Goal: Task Accomplishment & Management: Manage account settings

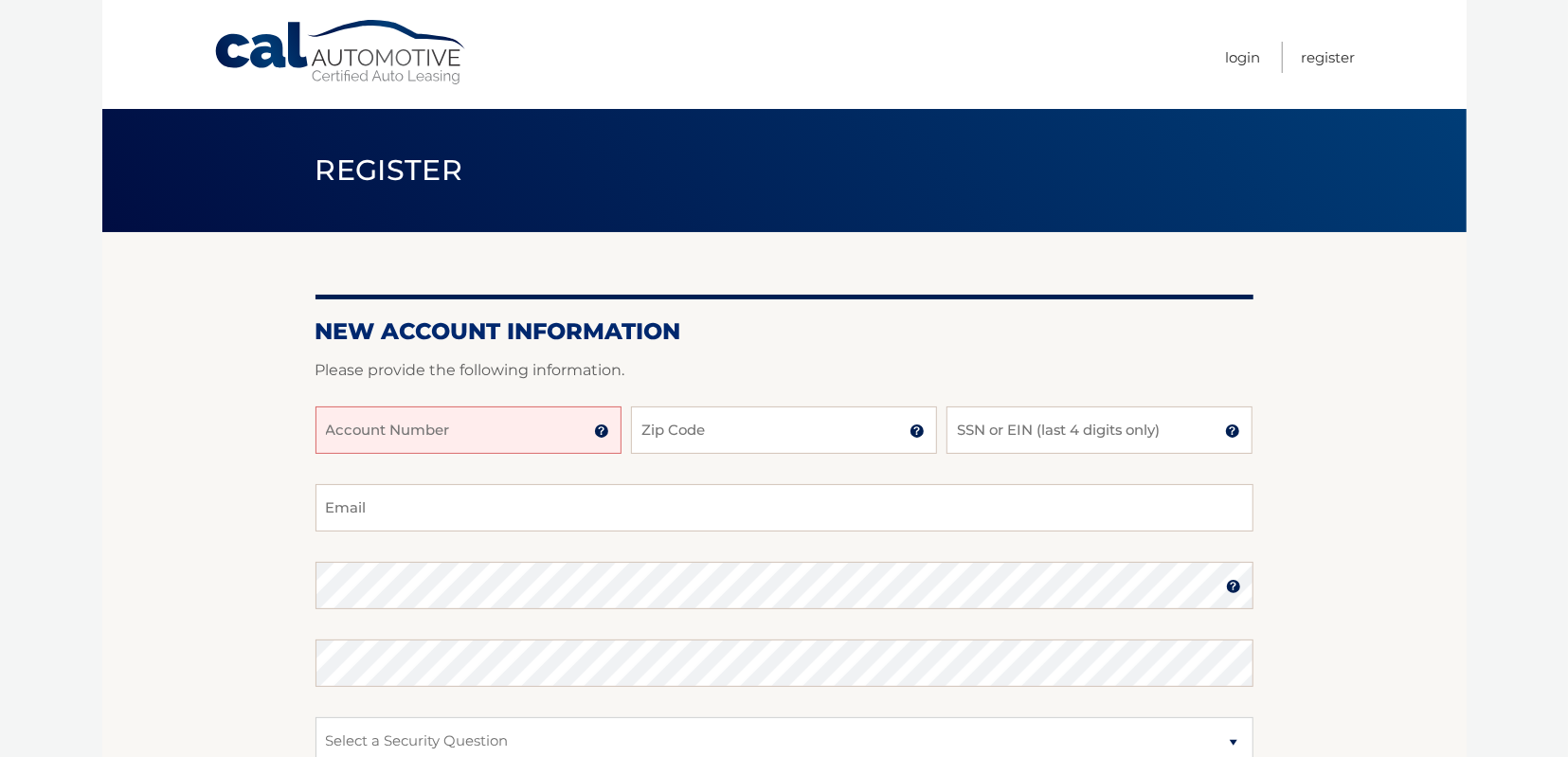
click at [456, 446] on input "Account Number" at bounding box center [468, 430] width 306 height 47
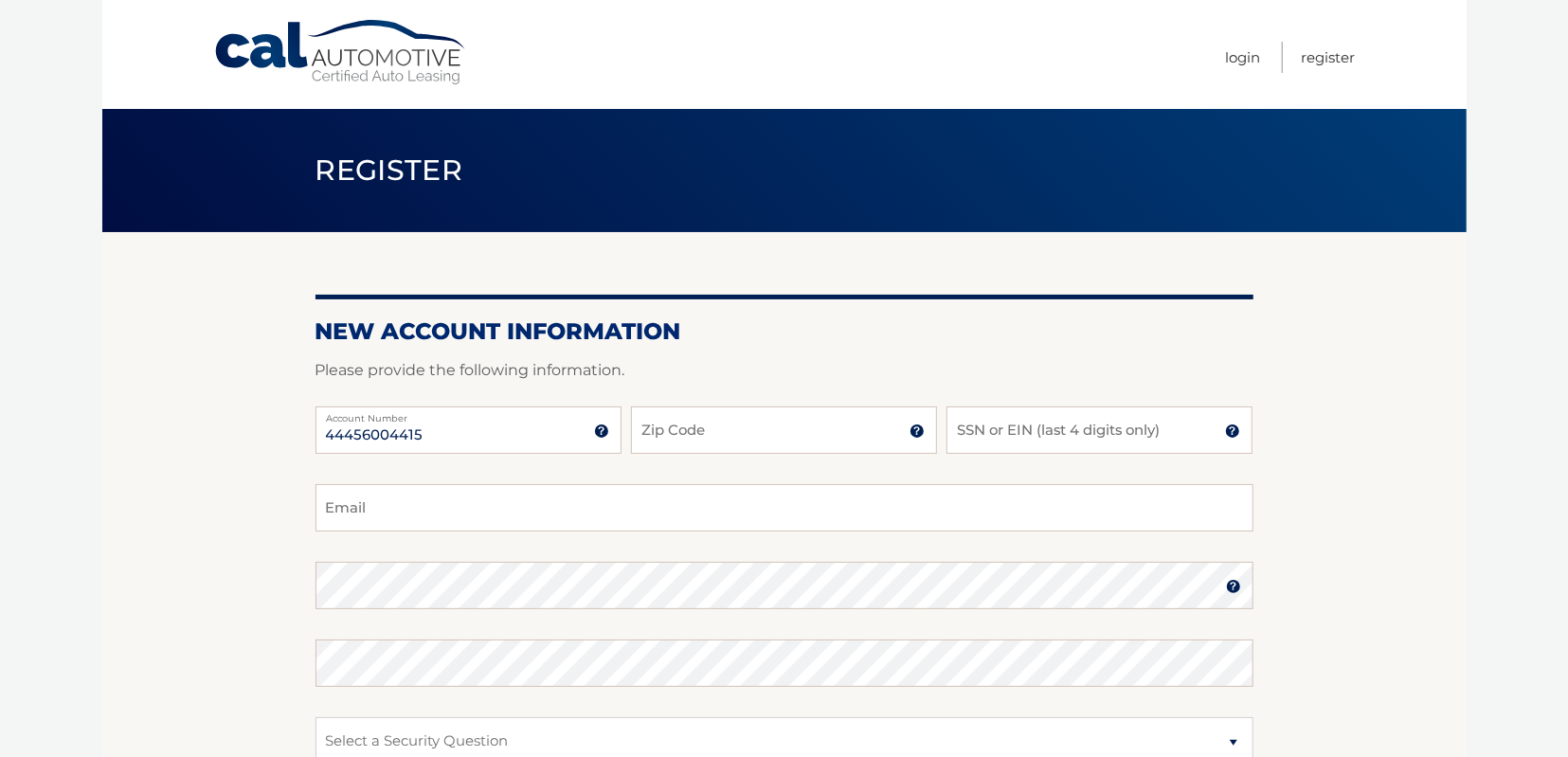
type input "44456004415"
click at [651, 426] on input "Zip Code" at bounding box center [784, 430] width 306 height 47
type input "07052"
click at [963, 430] on input "SSN or EIN (last 4 digits only)" at bounding box center [1099, 430] width 306 height 47
type input "5012"
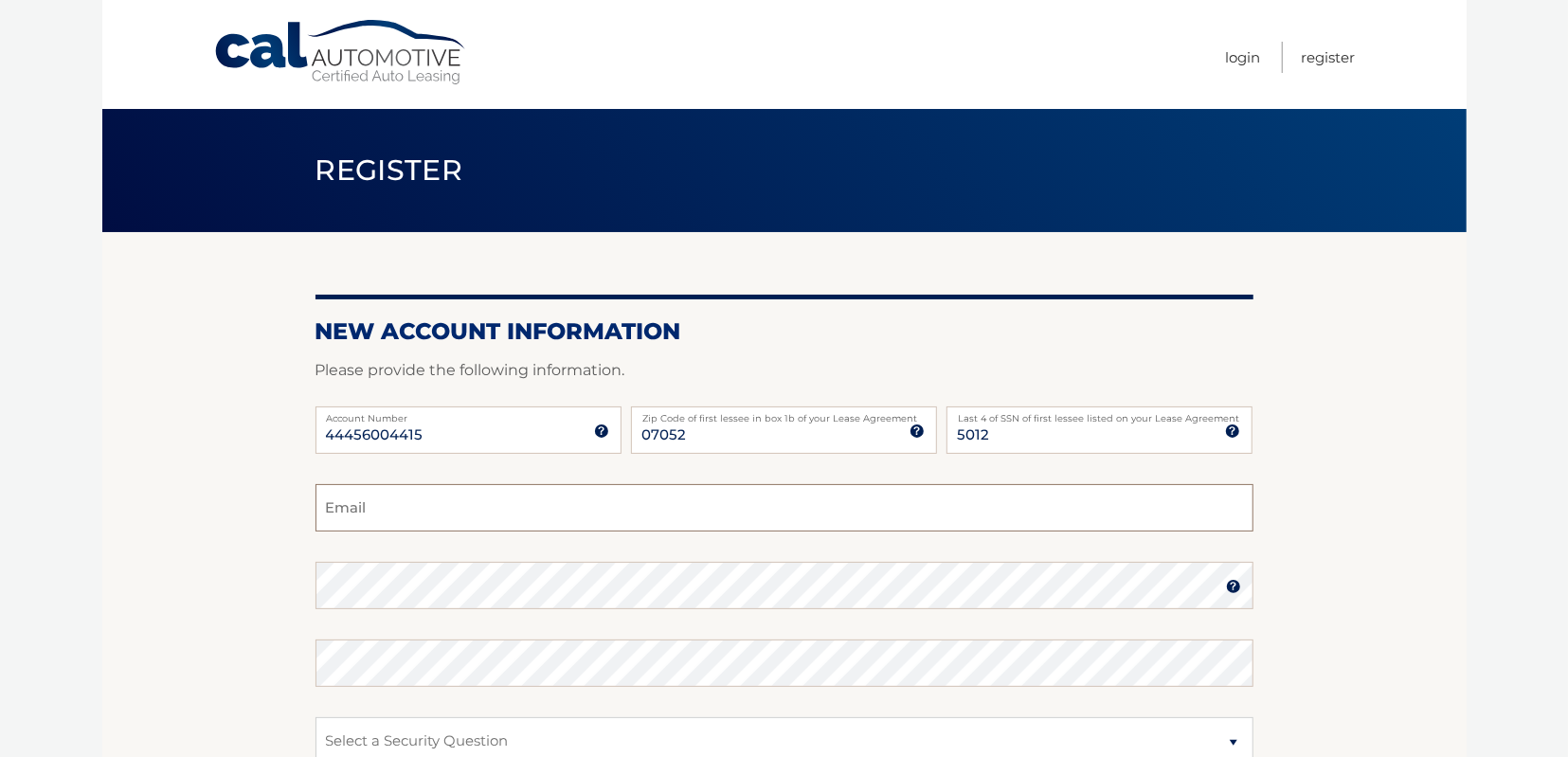
click at [331, 513] on input "Email" at bounding box center [784, 507] width 938 height 47
type input "karenm@mandelbaumfirm.com"
click at [1391, 592] on section "New Account Information Please provide the following information. 44456004415 A…" at bounding box center [784, 602] width 1364 height 739
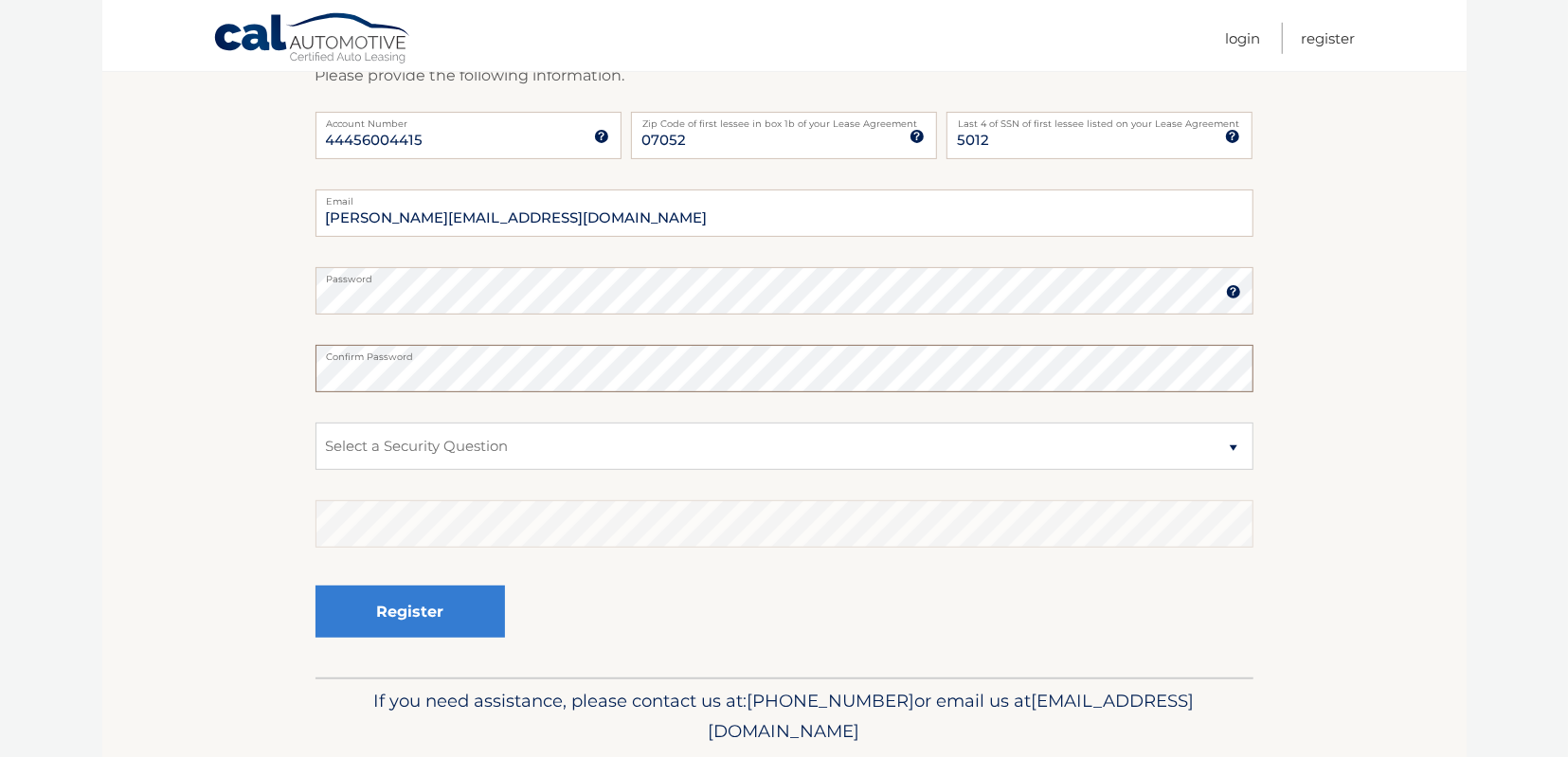
scroll to position [295, 0]
click at [316, 421] on select "Select a Security Question What was the name of your elementary school? What is…" at bounding box center [784, 444] width 938 height 47
click option "What is your mother’s maiden name?" at bounding box center [0, 0] width 0 height 0
click at [316, 421] on select "Select a Security Question What was the name of your elementary school? What is…" at bounding box center [784, 444] width 938 height 47
select select "4"
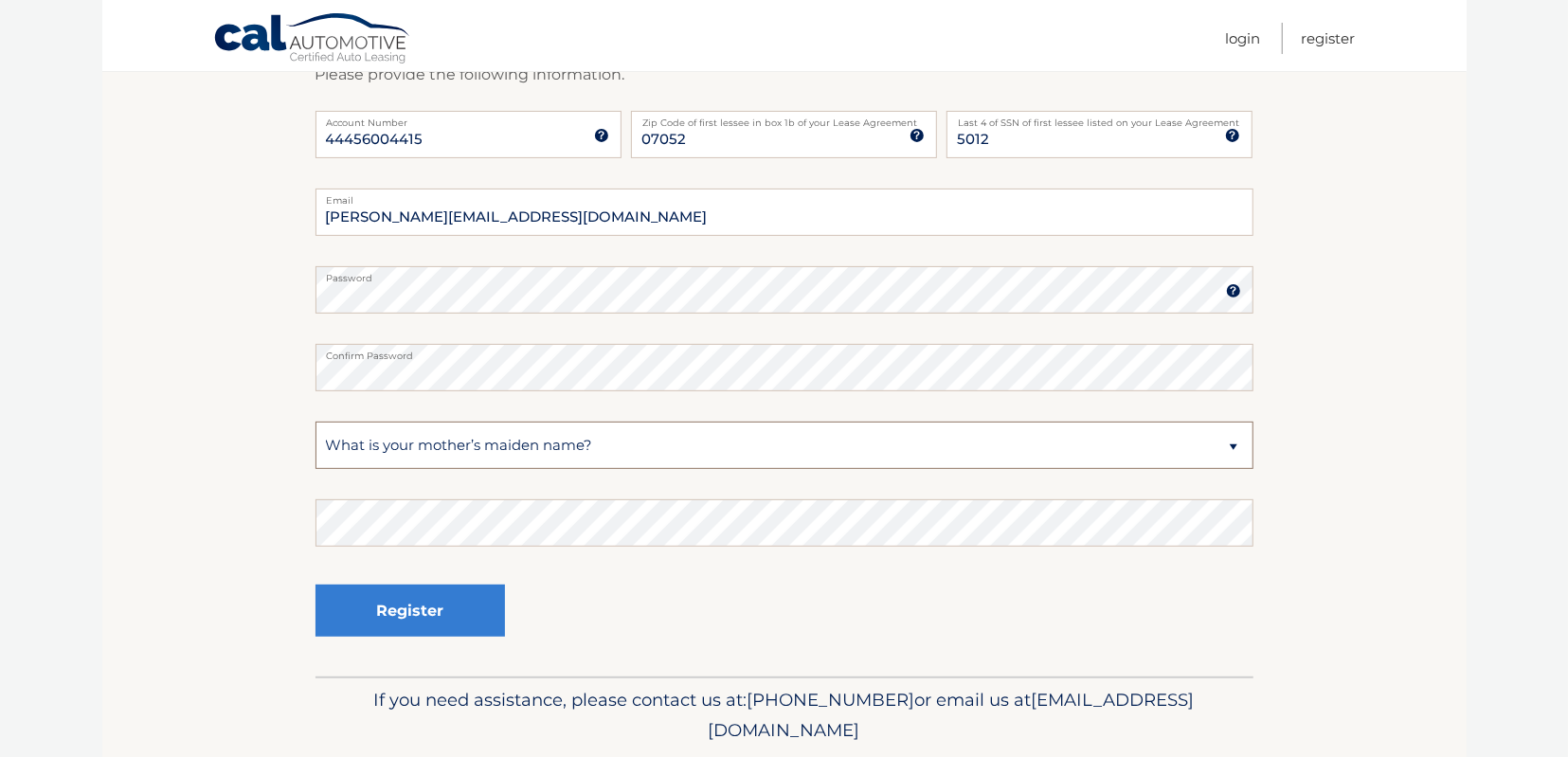
click option "In what city or town was your first job?" at bounding box center [0, 0] width 0 height 0
click at [413, 618] on button "Register" at bounding box center [410, 610] width 190 height 52
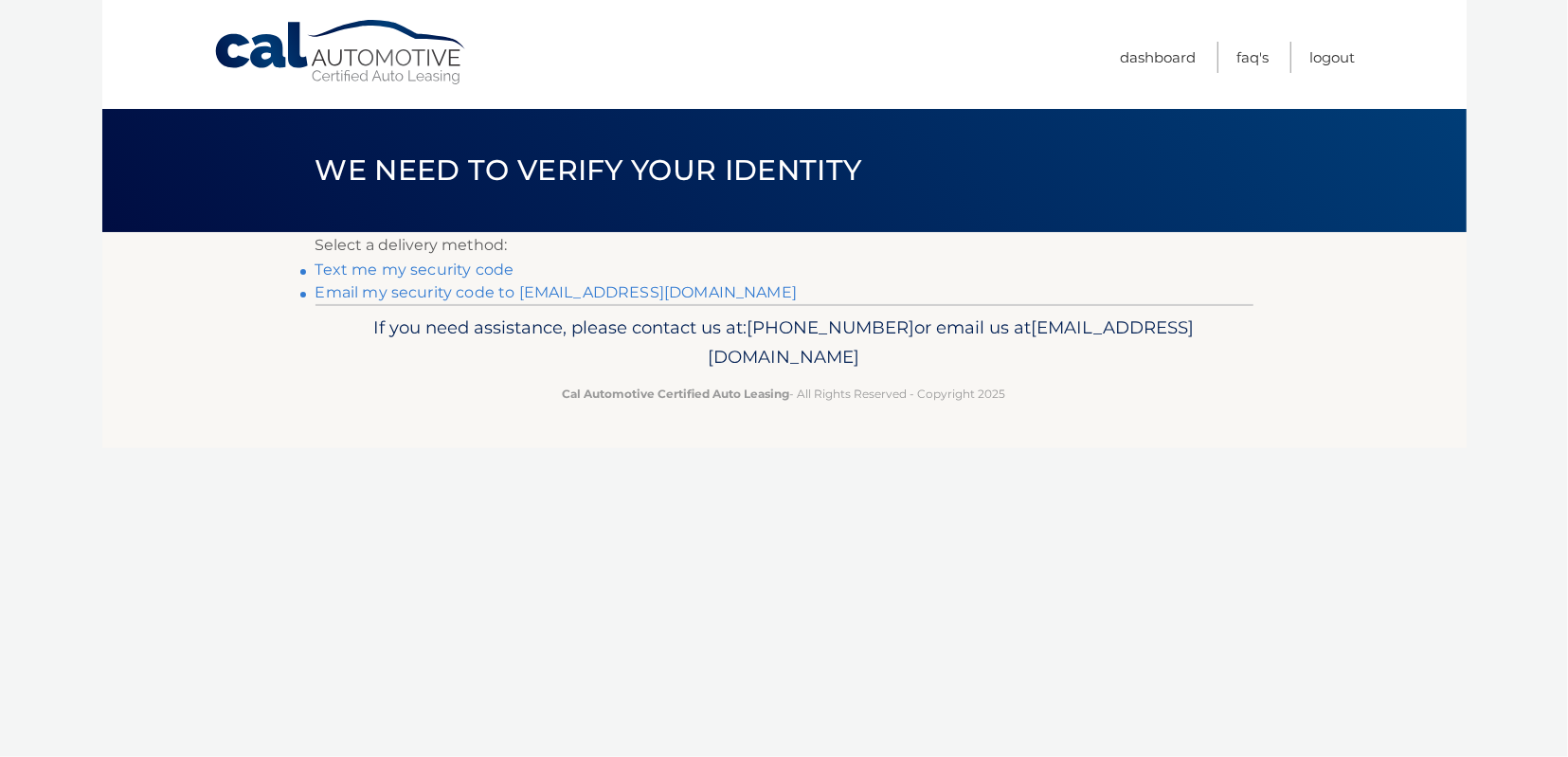
click at [412, 266] on link "Text me my security code" at bounding box center [415, 270] width 199 height 18
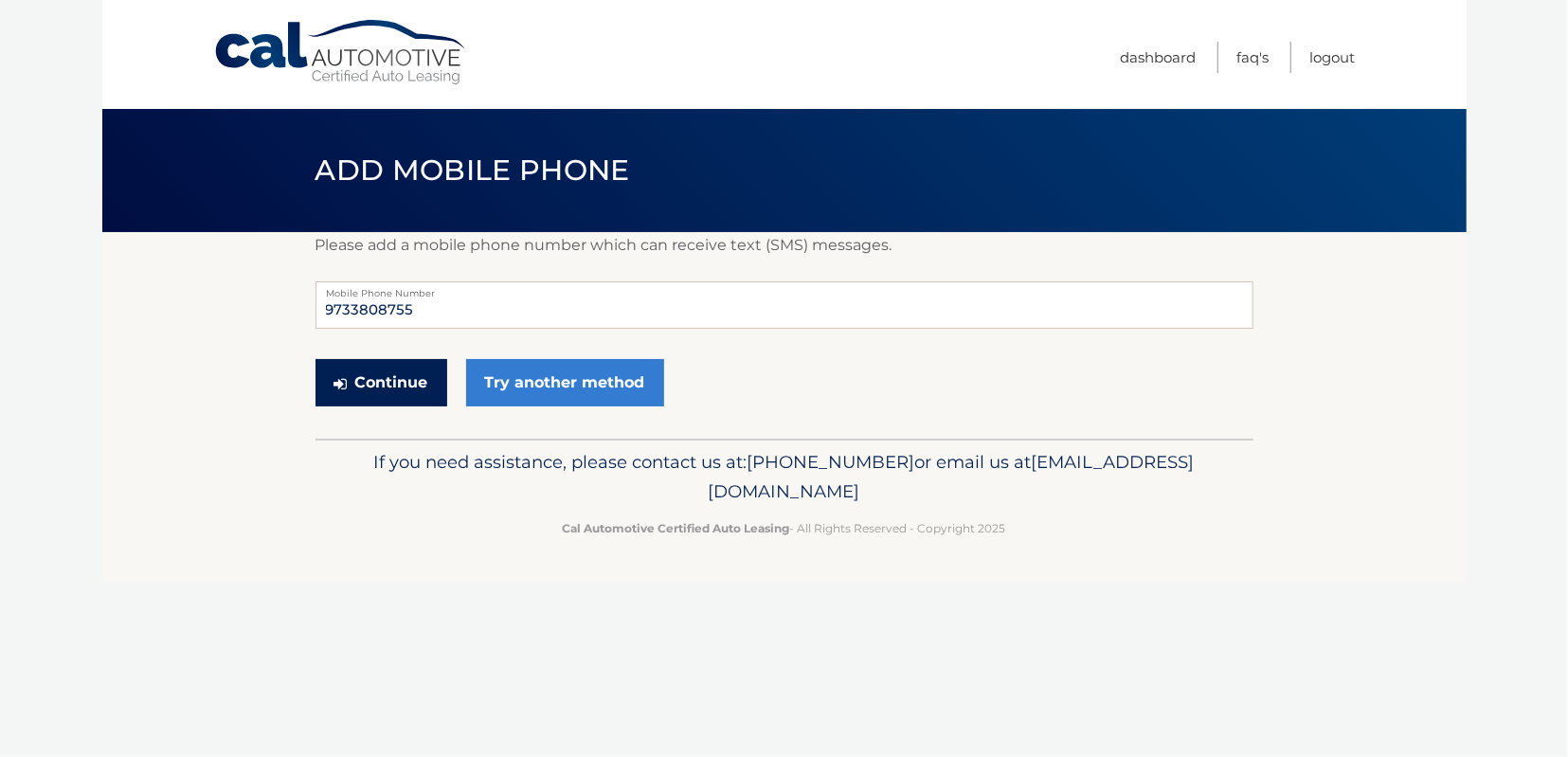
click at [401, 378] on button "Continue" at bounding box center [381, 382] width 132 height 47
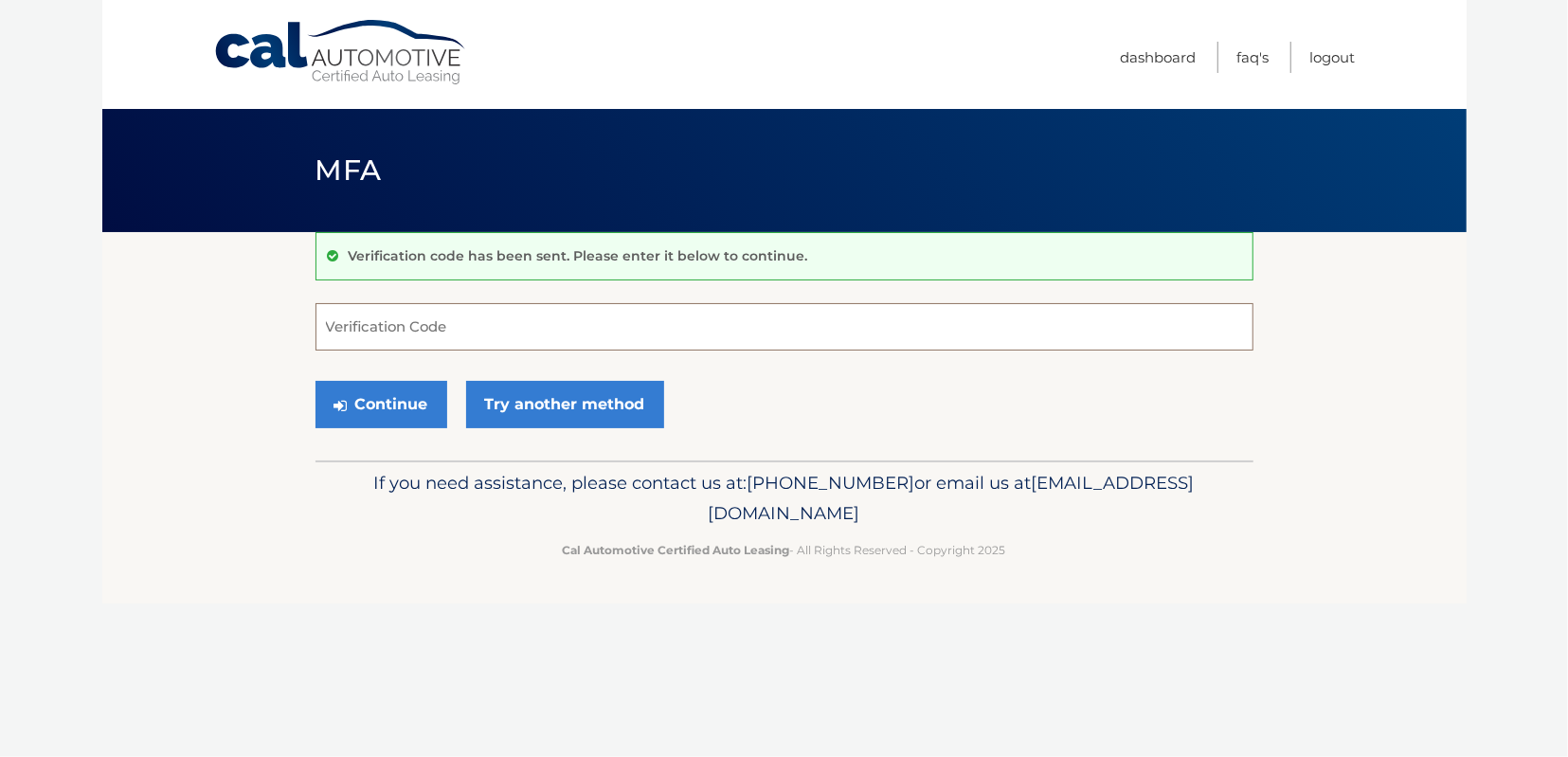
click at [370, 327] on input "Verification Code" at bounding box center [784, 326] width 938 height 47
type input "712705"
click at [378, 402] on button "Continue" at bounding box center [381, 404] width 132 height 47
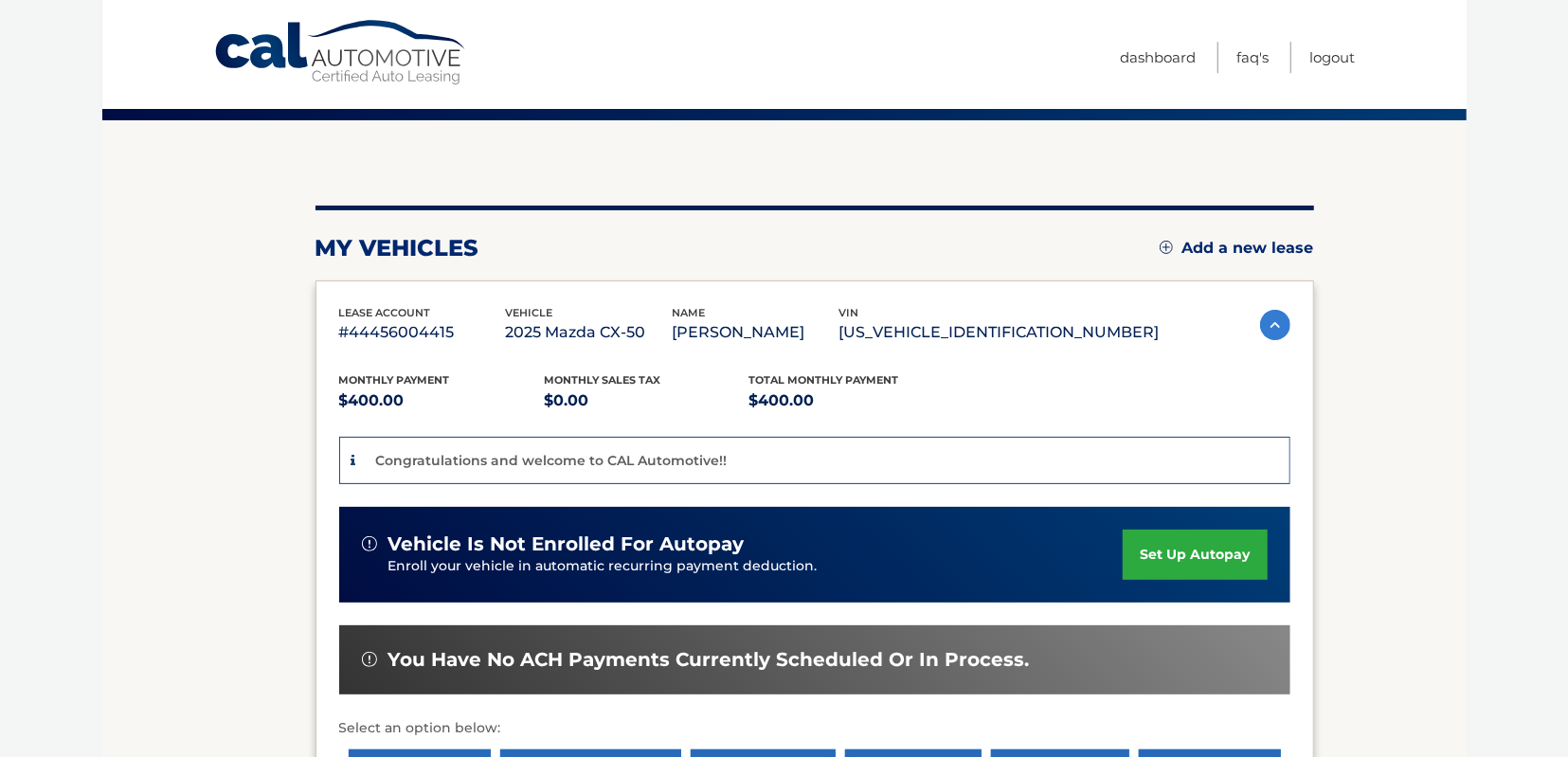
scroll to position [197, 0]
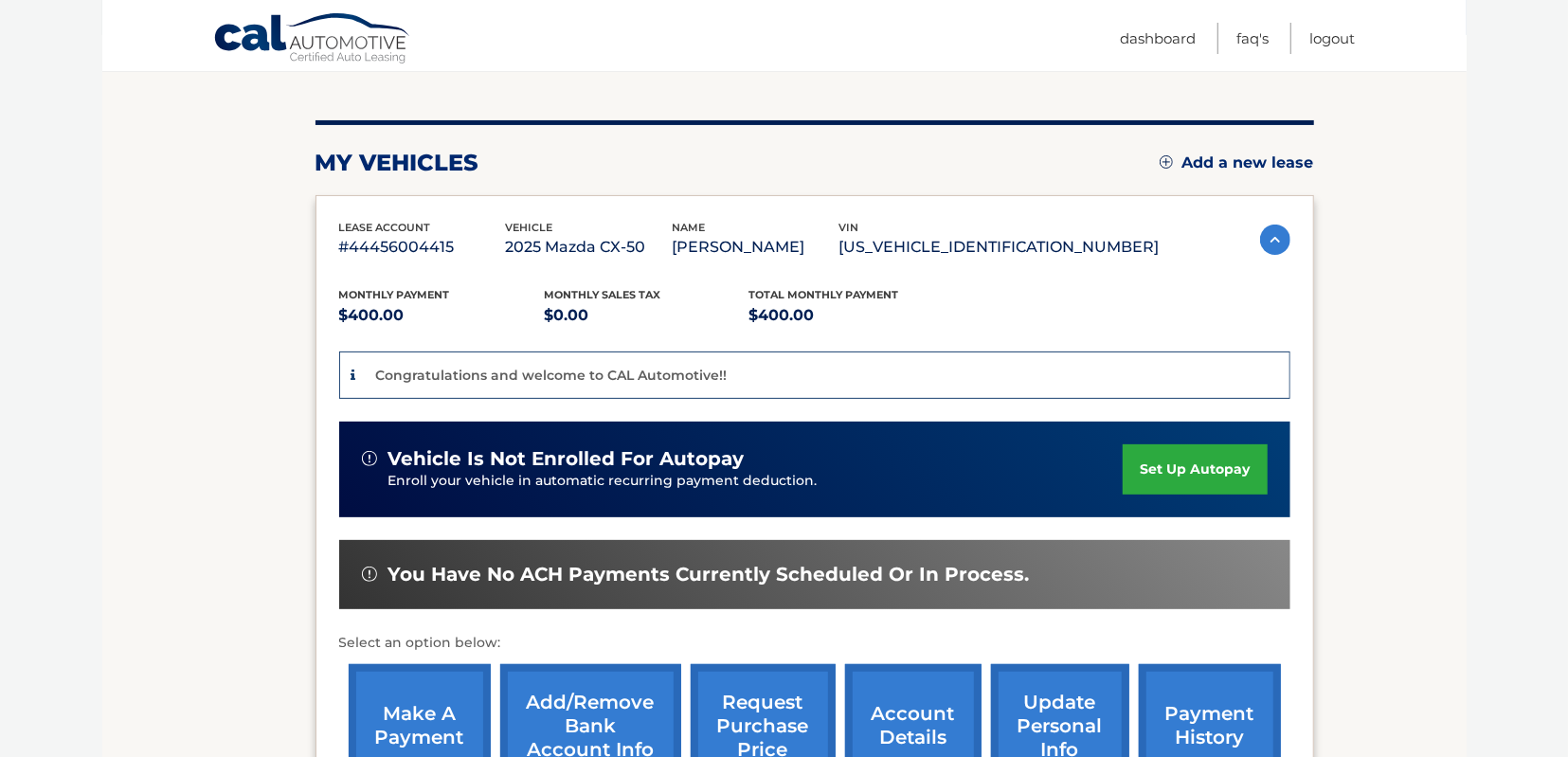
click at [1142, 467] on link "set up autopay" at bounding box center [1194, 469] width 144 height 50
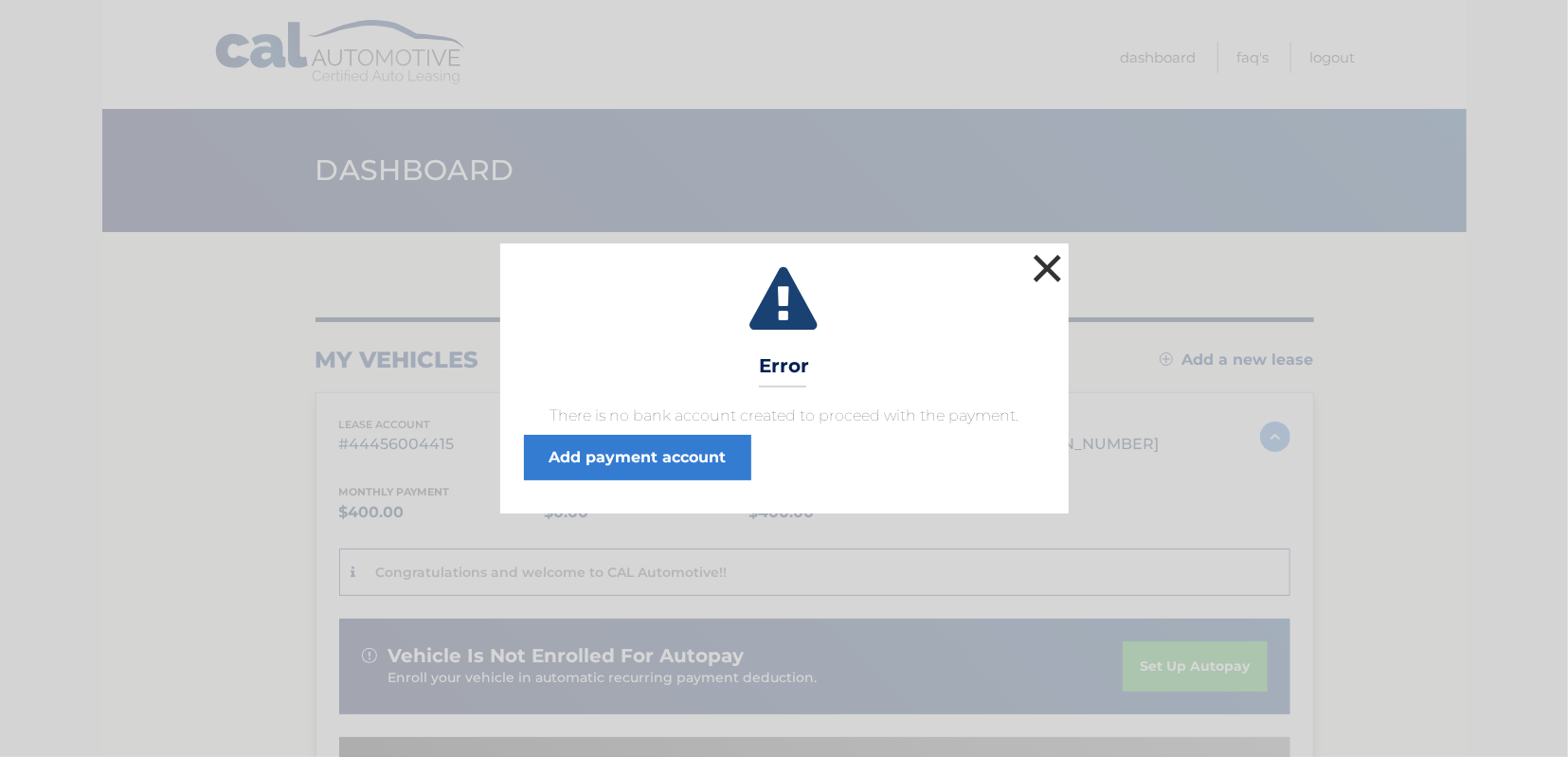
click at [1050, 266] on button "×" at bounding box center [1047, 268] width 38 height 38
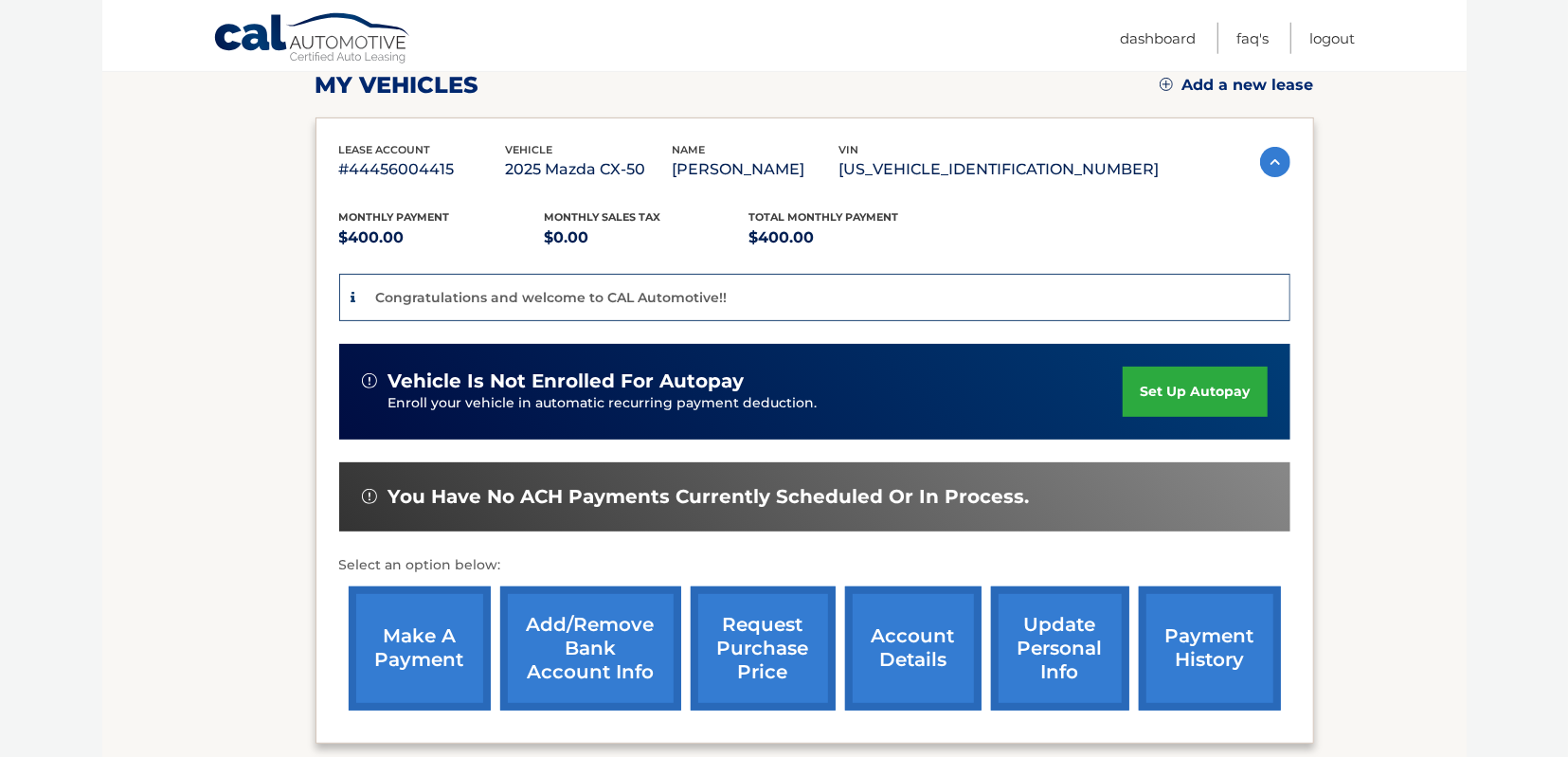
scroll to position [210, 0]
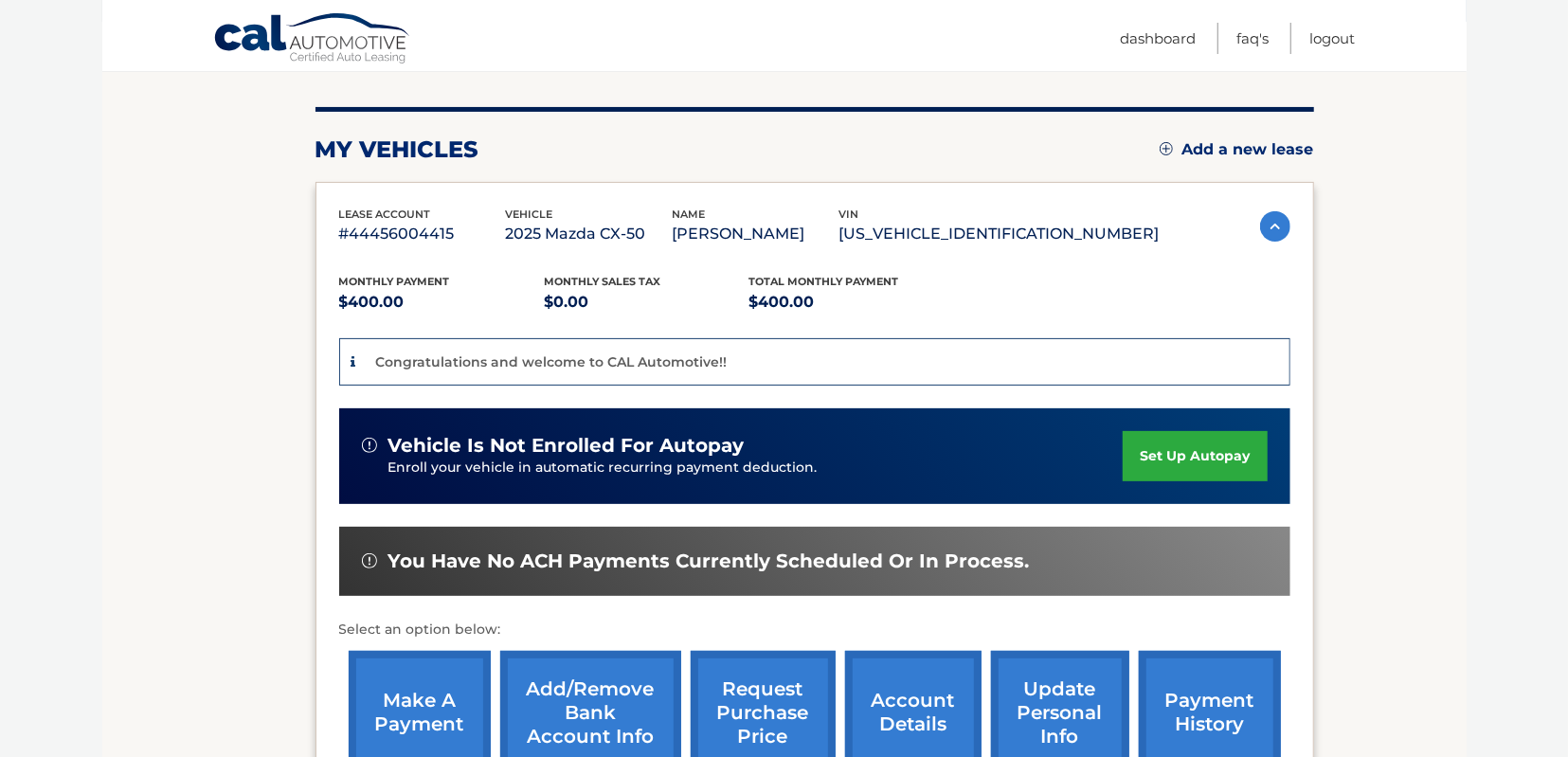
click at [1135, 453] on link "set up autopay" at bounding box center [1194, 455] width 144 height 50
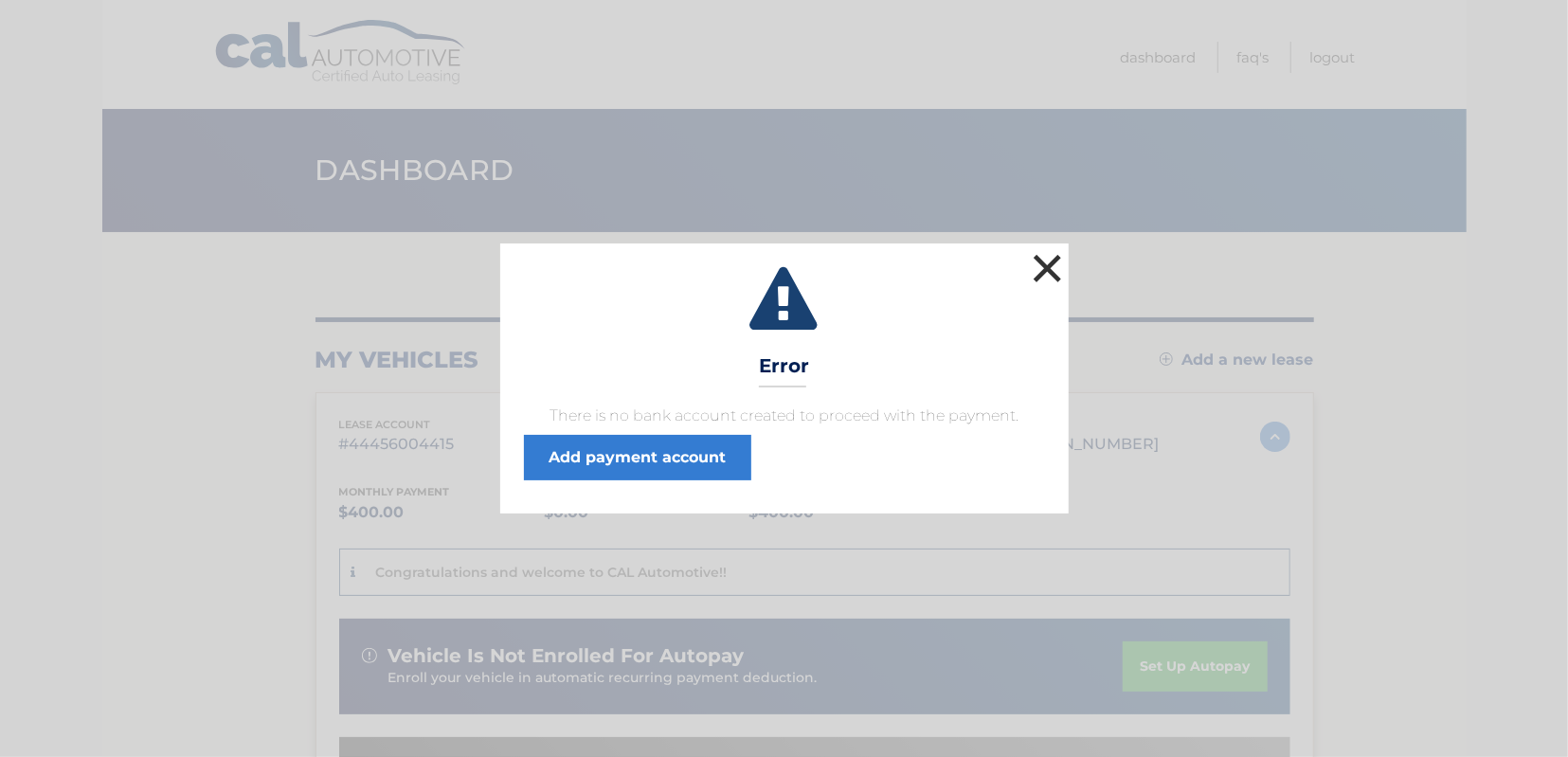
click at [1047, 264] on button "×" at bounding box center [1047, 268] width 38 height 38
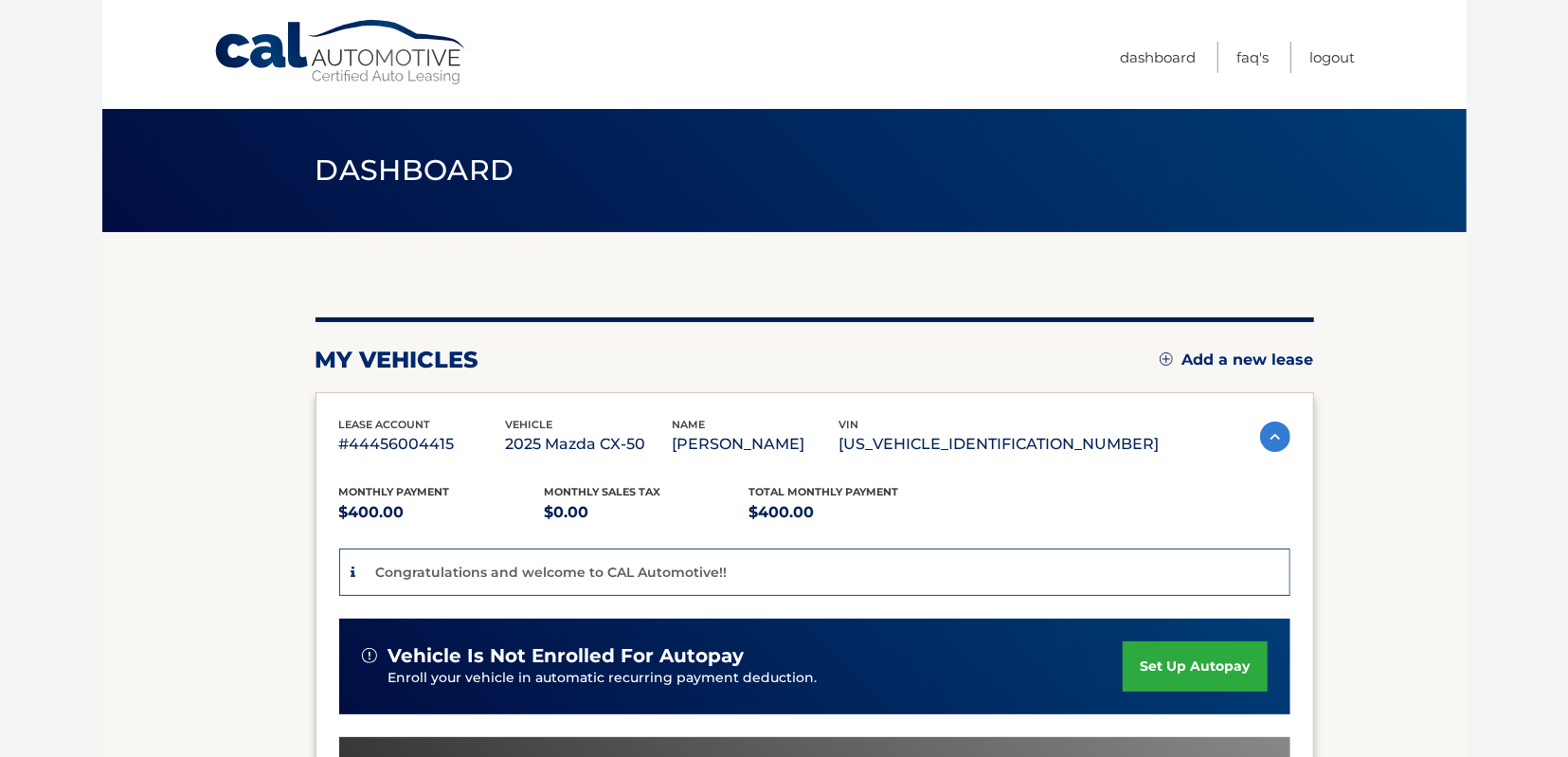
click at [359, 573] on div "Congratulations and welcome to CAL Automotive!!" at bounding box center [542, 572] width 371 height 23
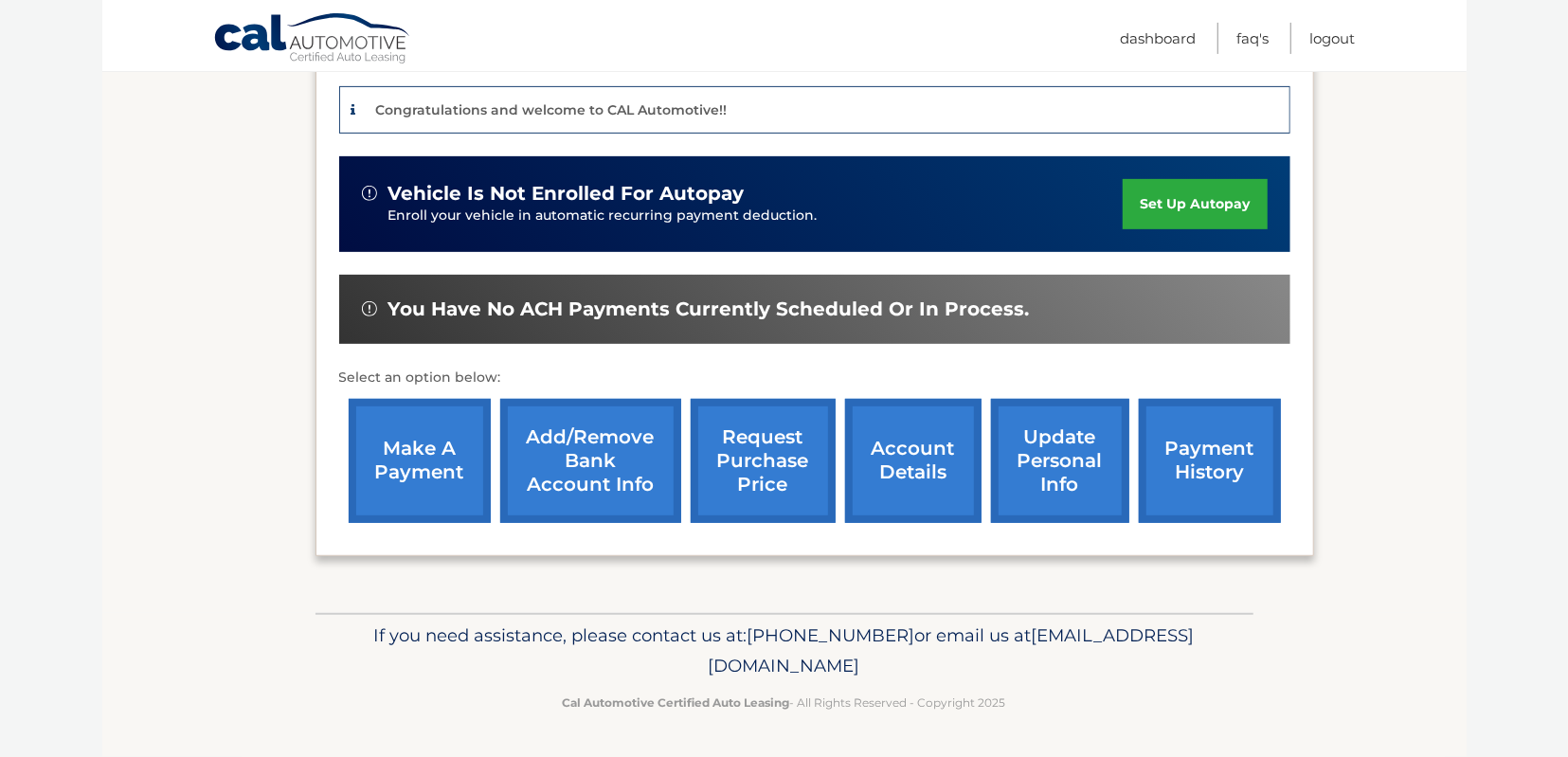
scroll to position [506, 0]
click at [416, 438] on link "make a payment" at bounding box center [419, 460] width 142 height 124
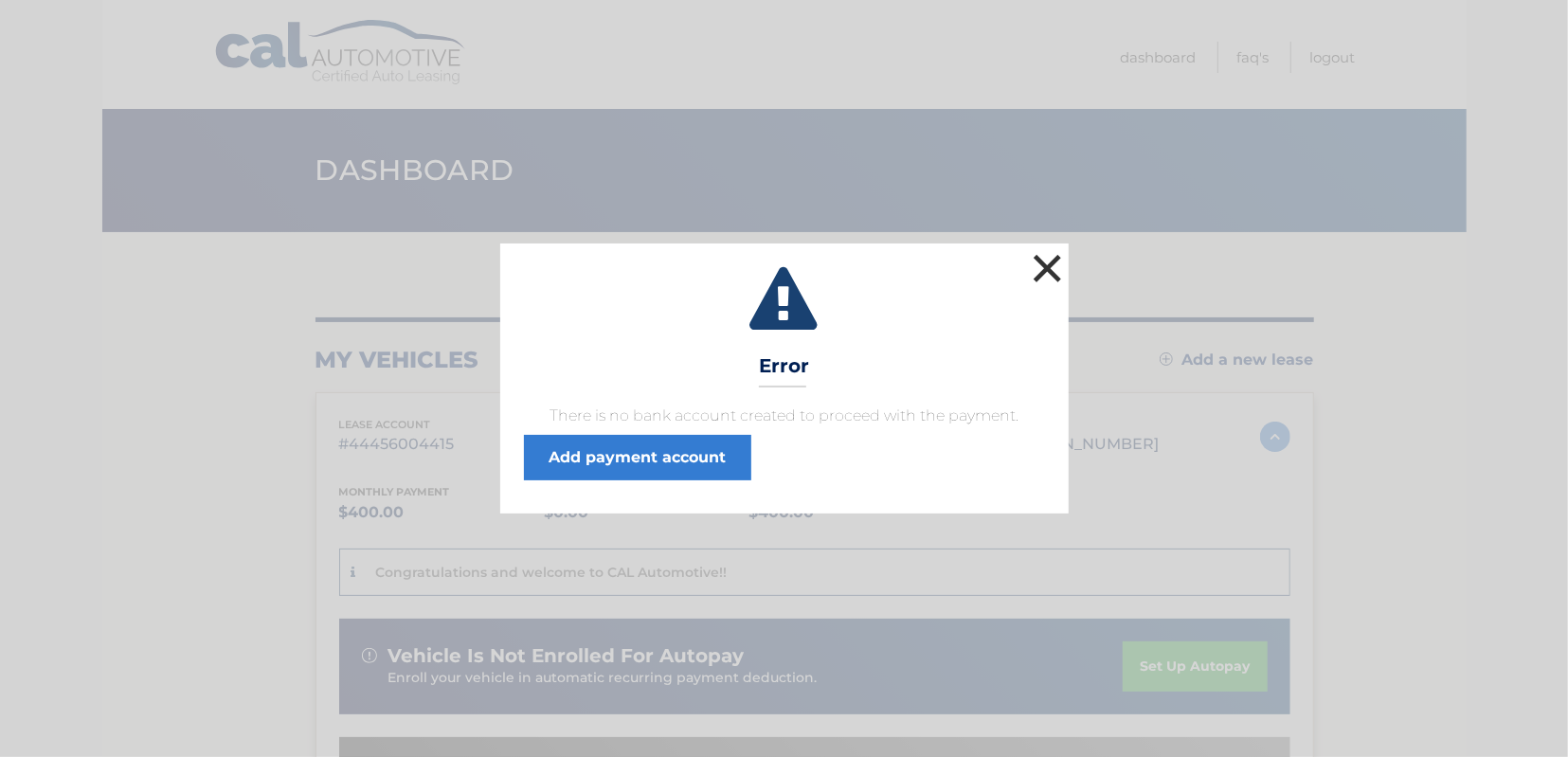
click at [1048, 264] on button "×" at bounding box center [1047, 268] width 38 height 38
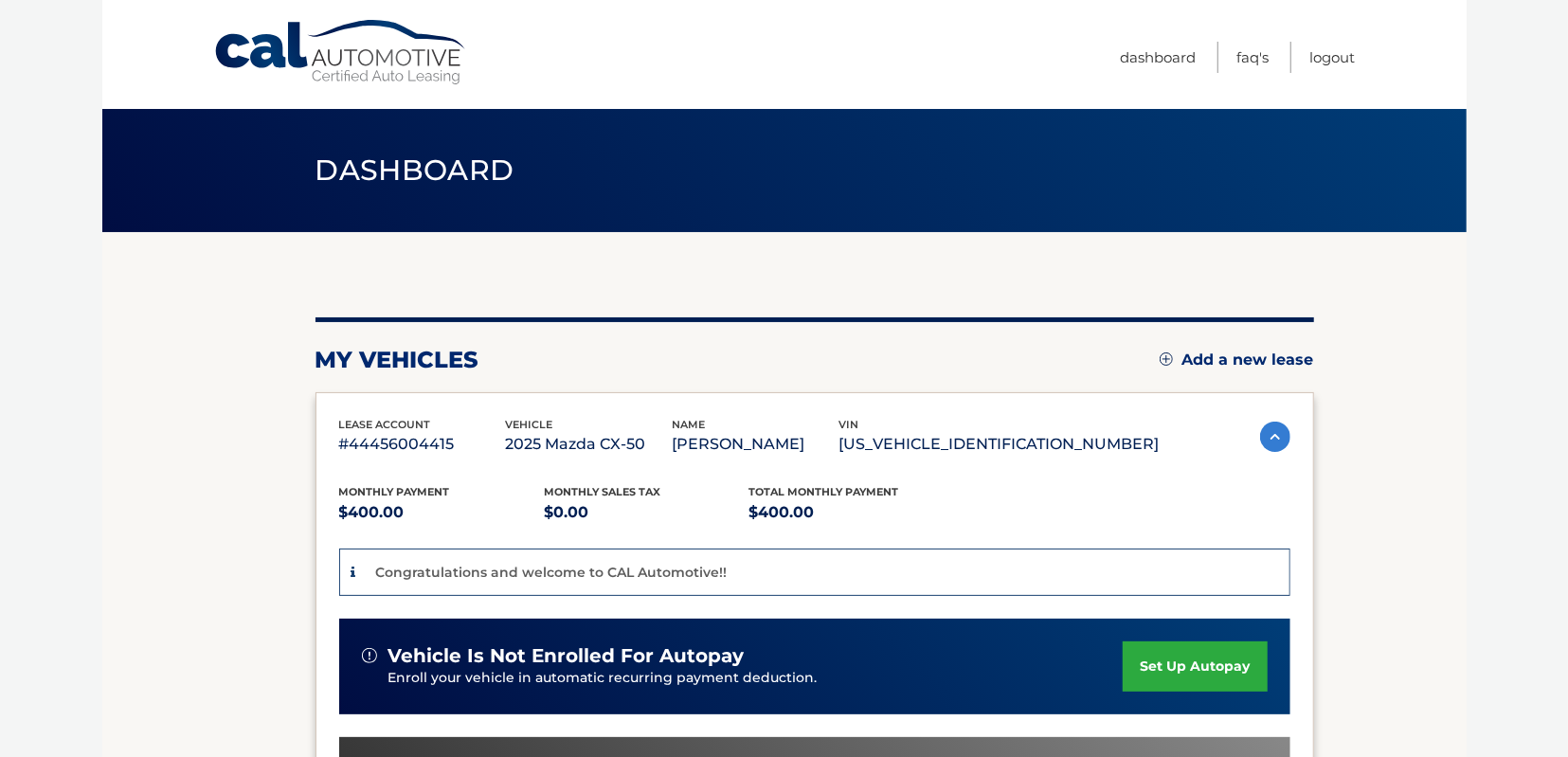
click at [1181, 359] on link "Add a new lease" at bounding box center [1237, 359] width 154 height 19
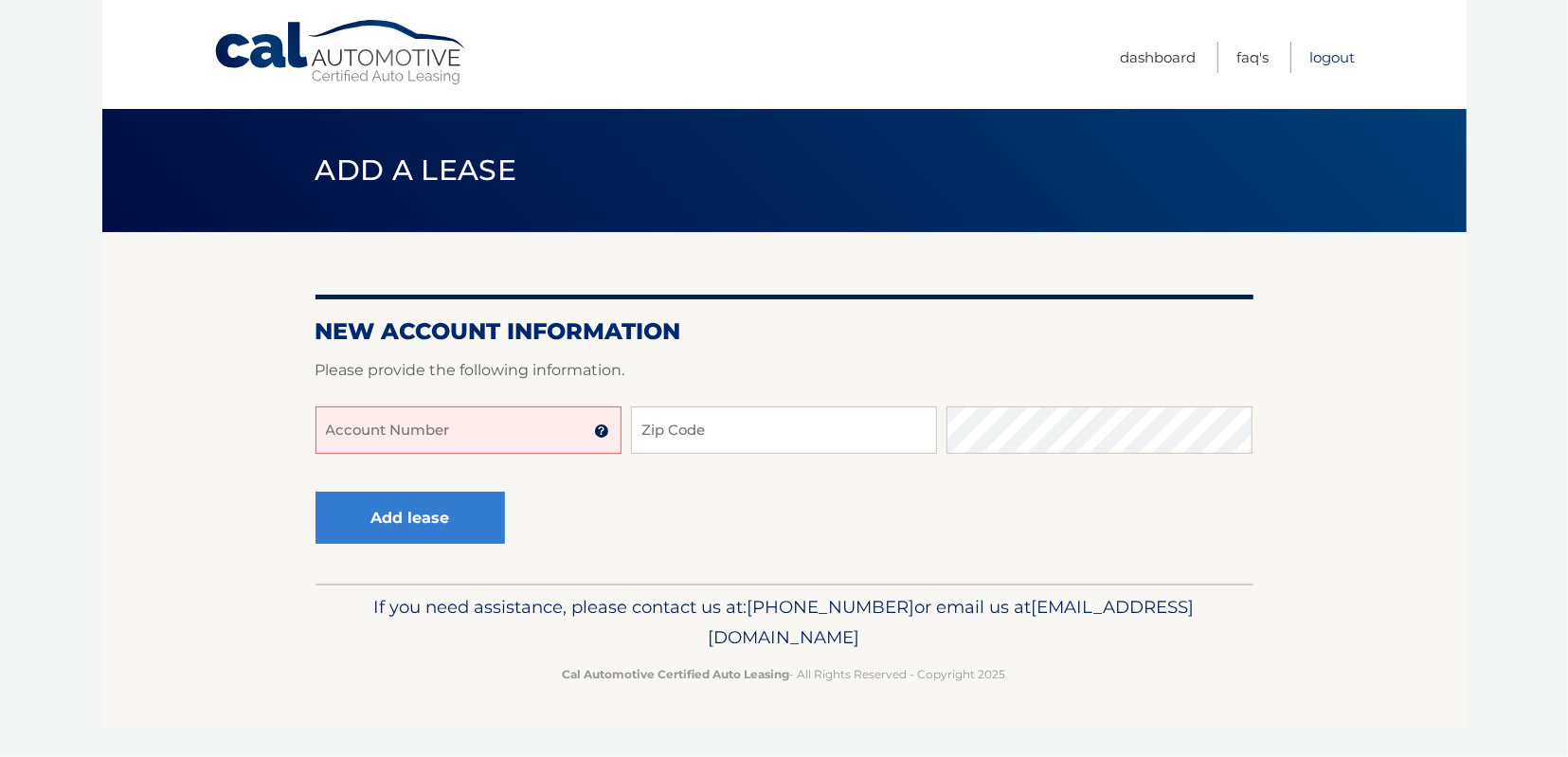
click at [1329, 52] on link "Logout" at bounding box center [1333, 58] width 46 height 31
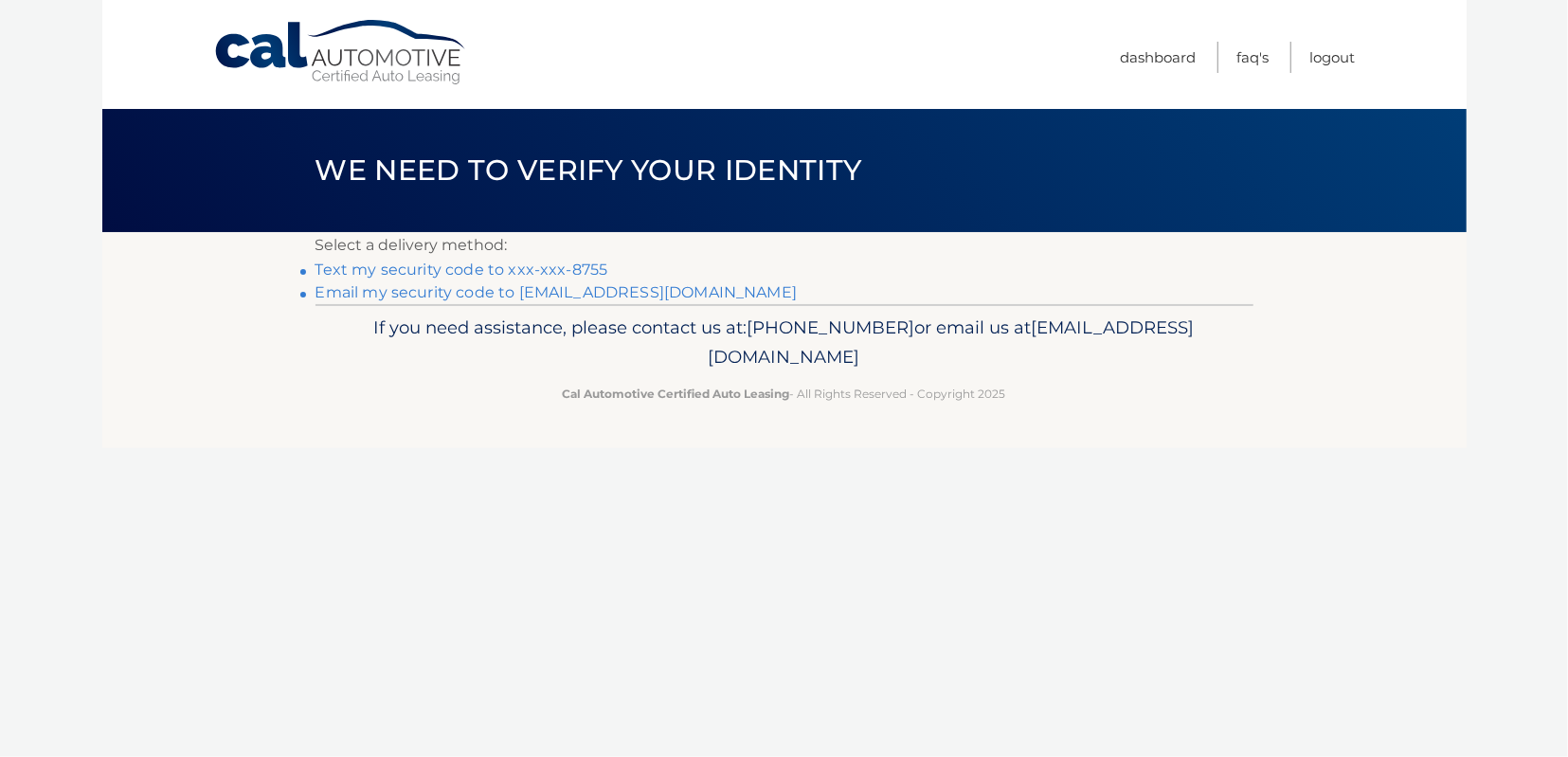
click at [429, 269] on link "Text my security code to xxx-xxx-8755" at bounding box center [462, 270] width 293 height 18
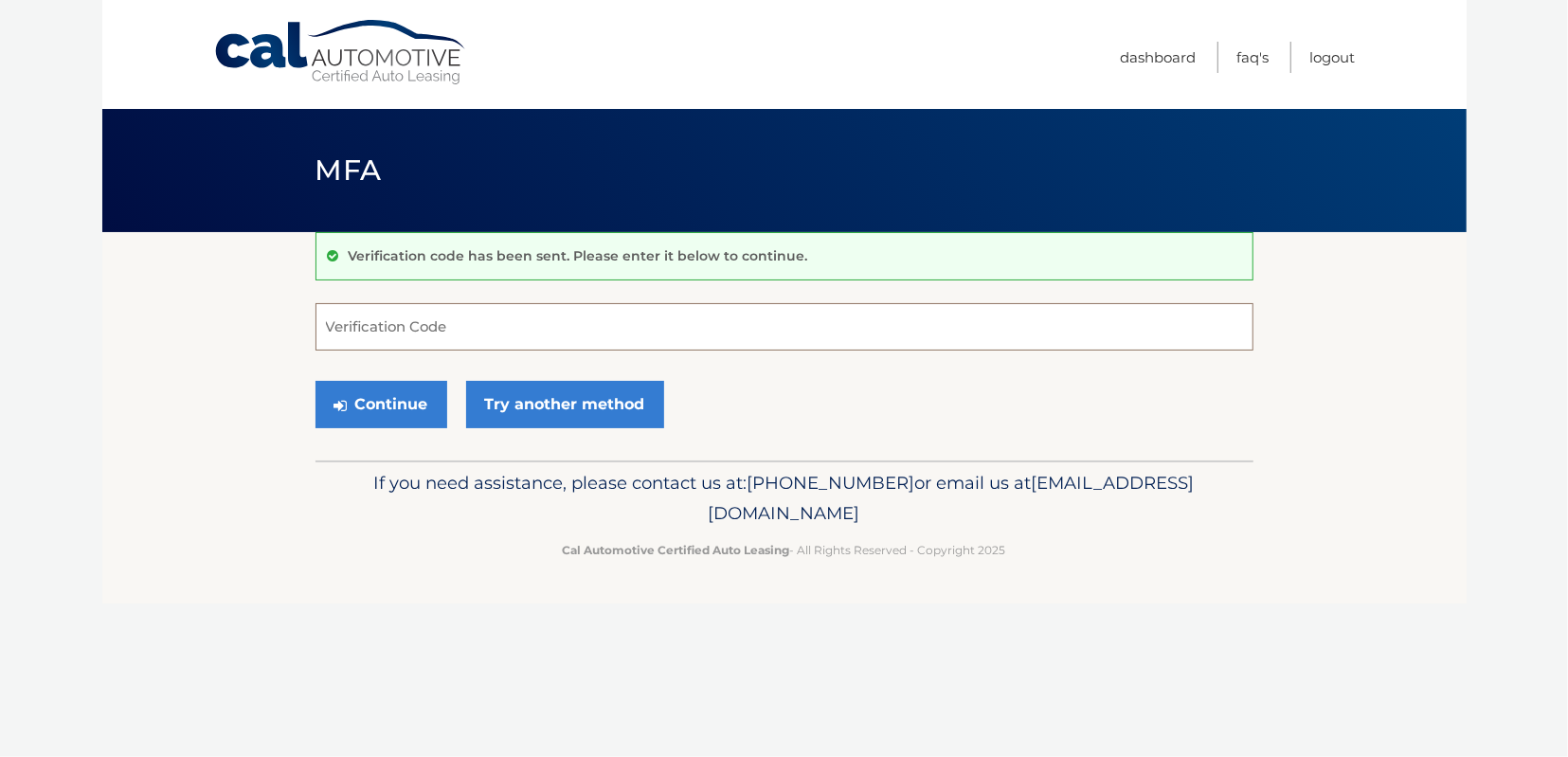
click at [343, 332] on input "Verification Code" at bounding box center [784, 326] width 938 height 47
type input "944119"
click at [393, 402] on button "Continue" at bounding box center [381, 404] width 132 height 47
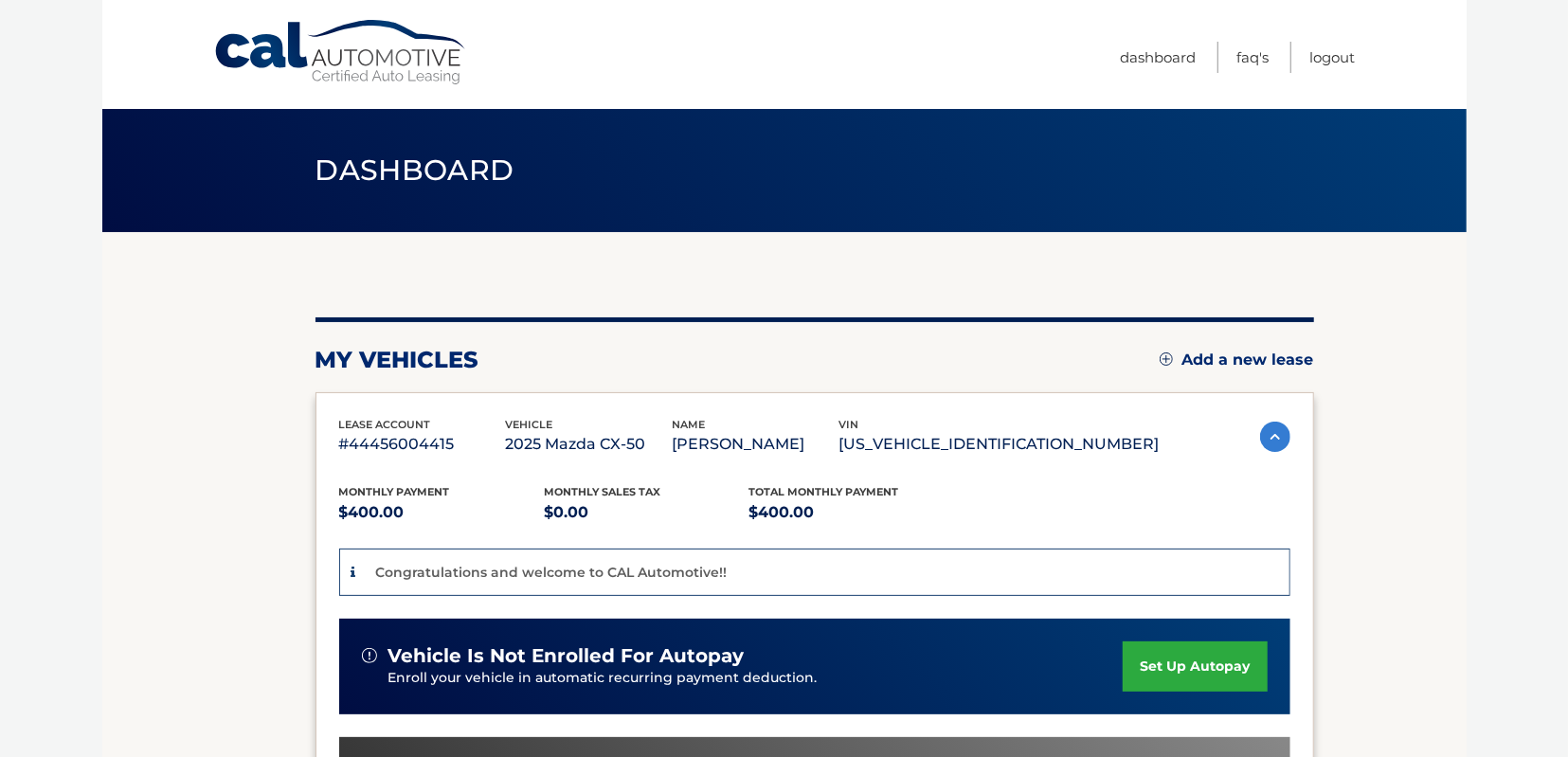
click at [397, 569] on p "Congratulations and welcome to CAL Automotive!!" at bounding box center [552, 571] width 352 height 17
drag, startPoint x: 373, startPoint y: 571, endPoint x: 842, endPoint y: 572, distance: 469.0
click at [842, 572] on div "Congratulations and welcome to CAL Automotive!!" at bounding box center [814, 571] width 951 height 48
click at [826, 580] on div "Congratulations and welcome to CAL Automotive!!" at bounding box center [814, 571] width 951 height 48
click at [1259, 434] on img at bounding box center [1274, 436] width 30 height 30
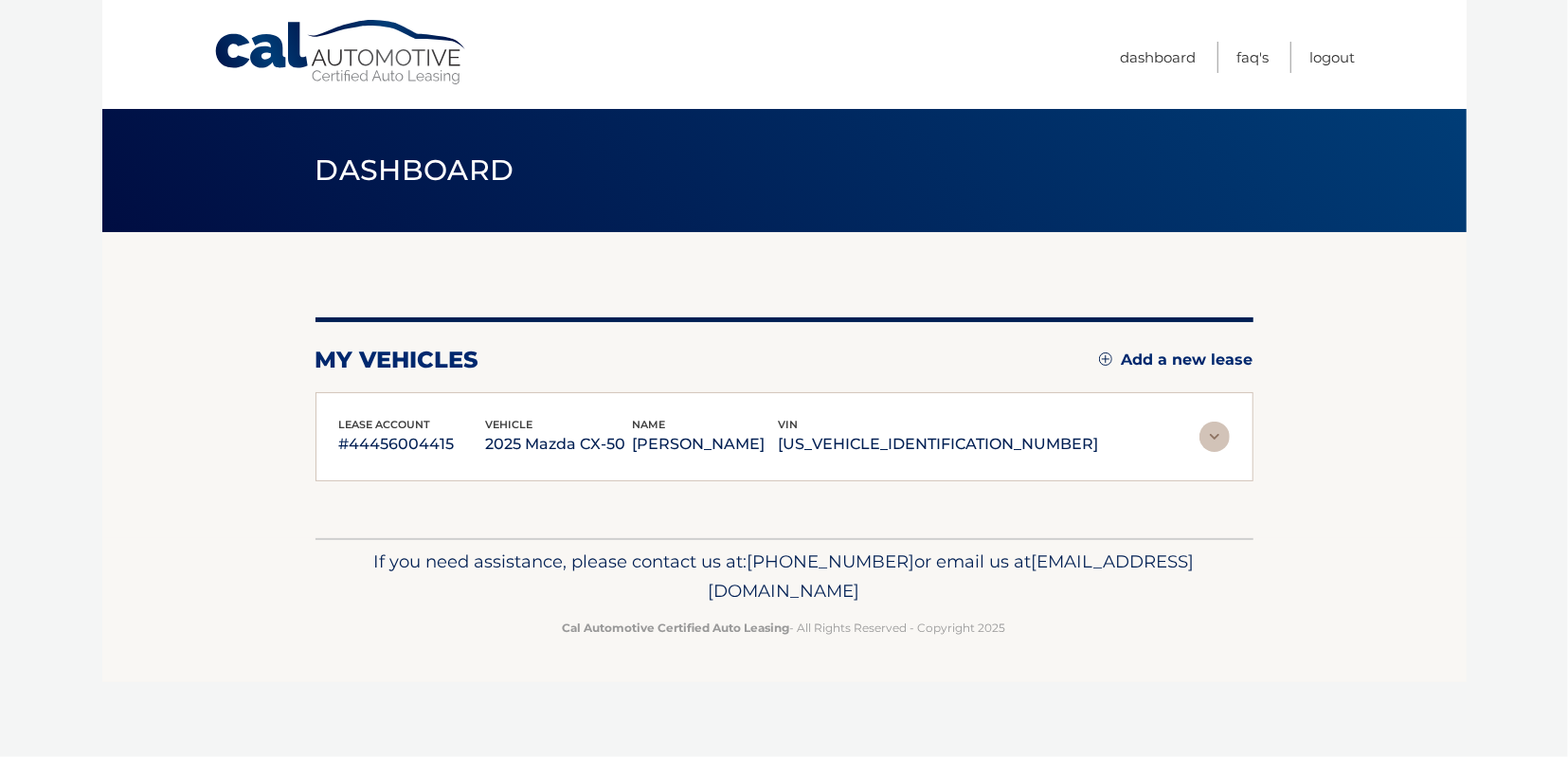
click at [1222, 433] on img at bounding box center [1213, 436] width 30 height 30
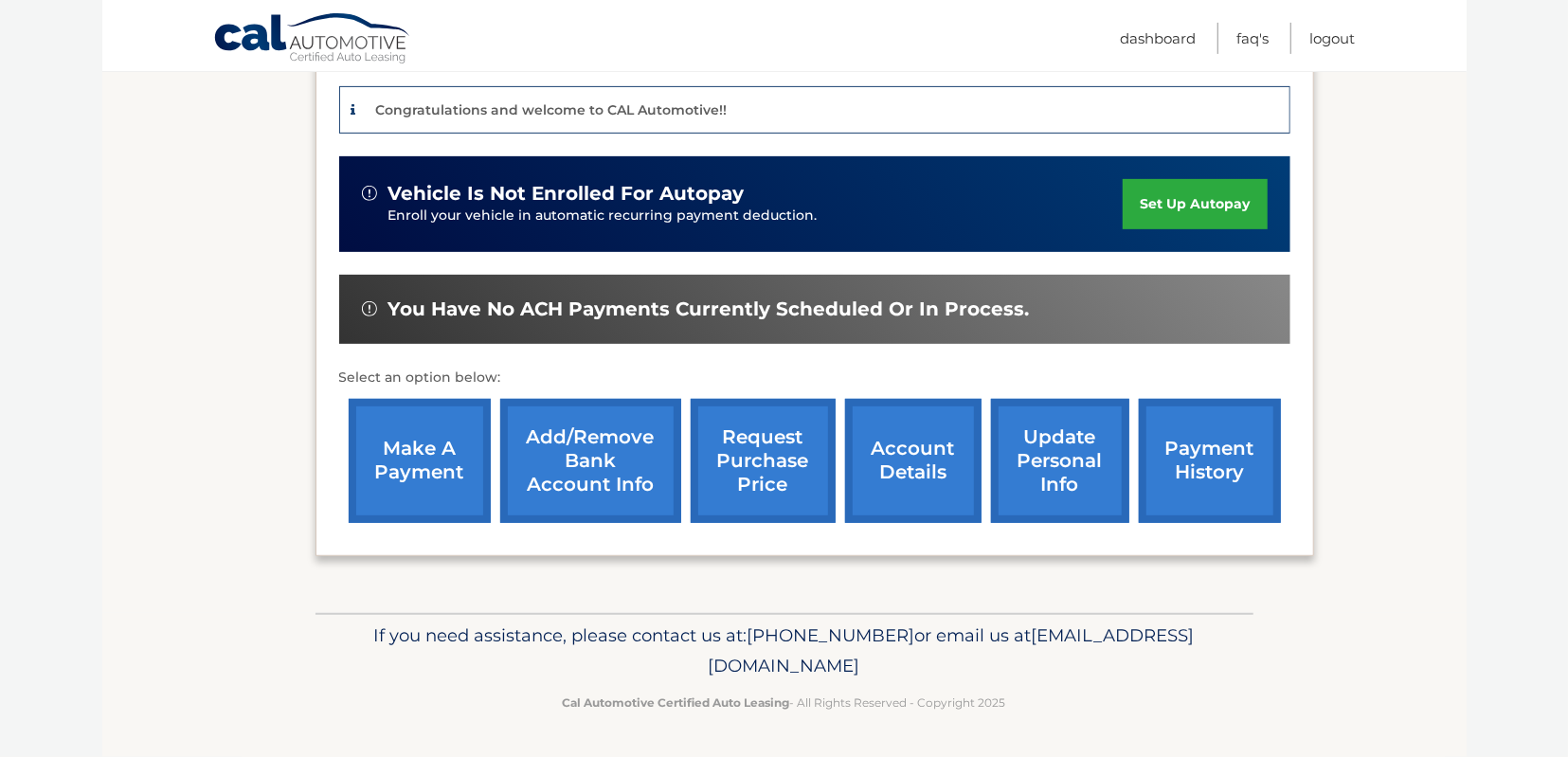
scroll to position [492, 0]
click at [564, 444] on link "Add/Remove bank account info" at bounding box center [590, 460] width 181 height 124
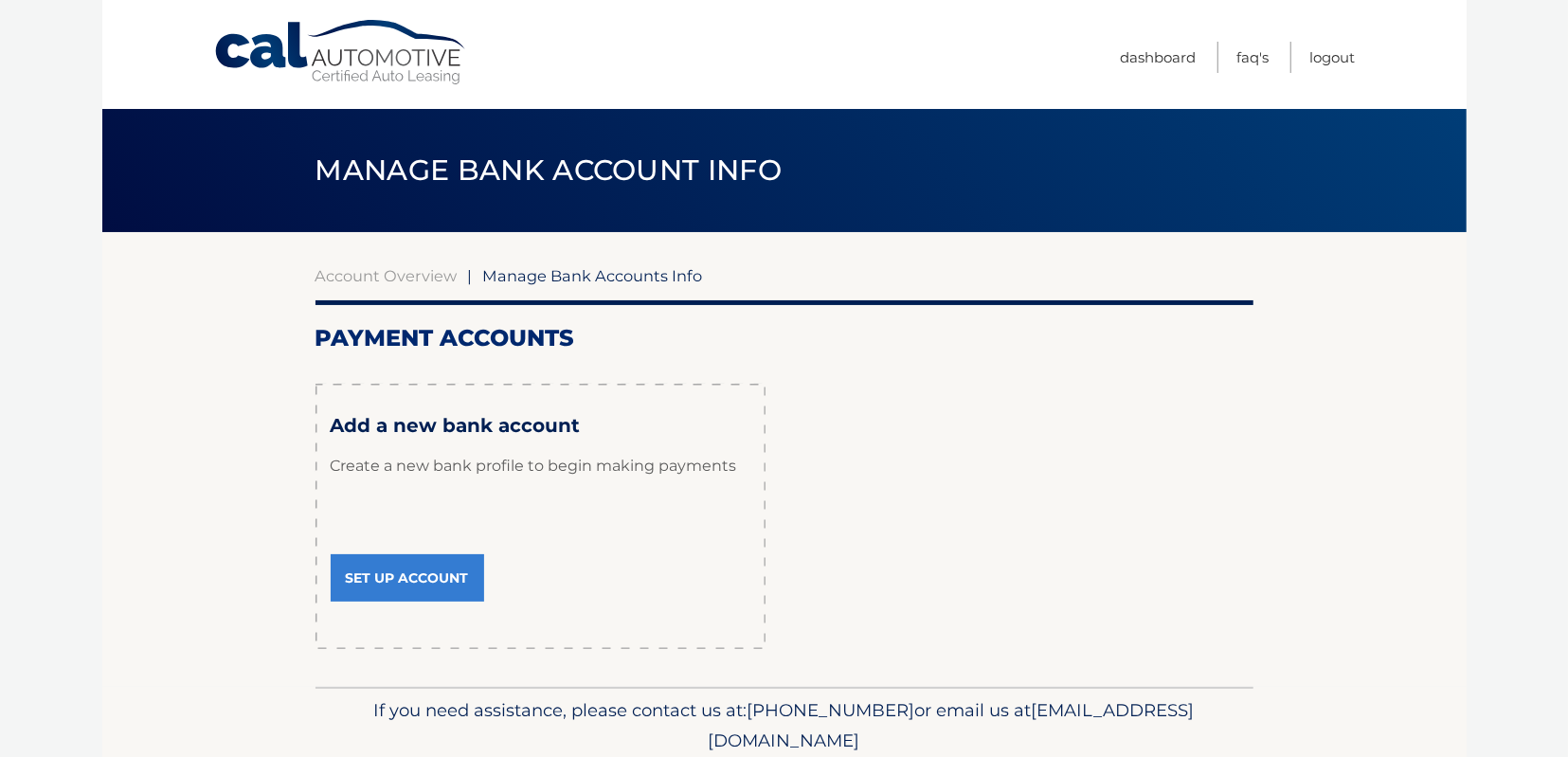
click at [391, 575] on link "Set Up Account" at bounding box center [406, 577] width 153 height 47
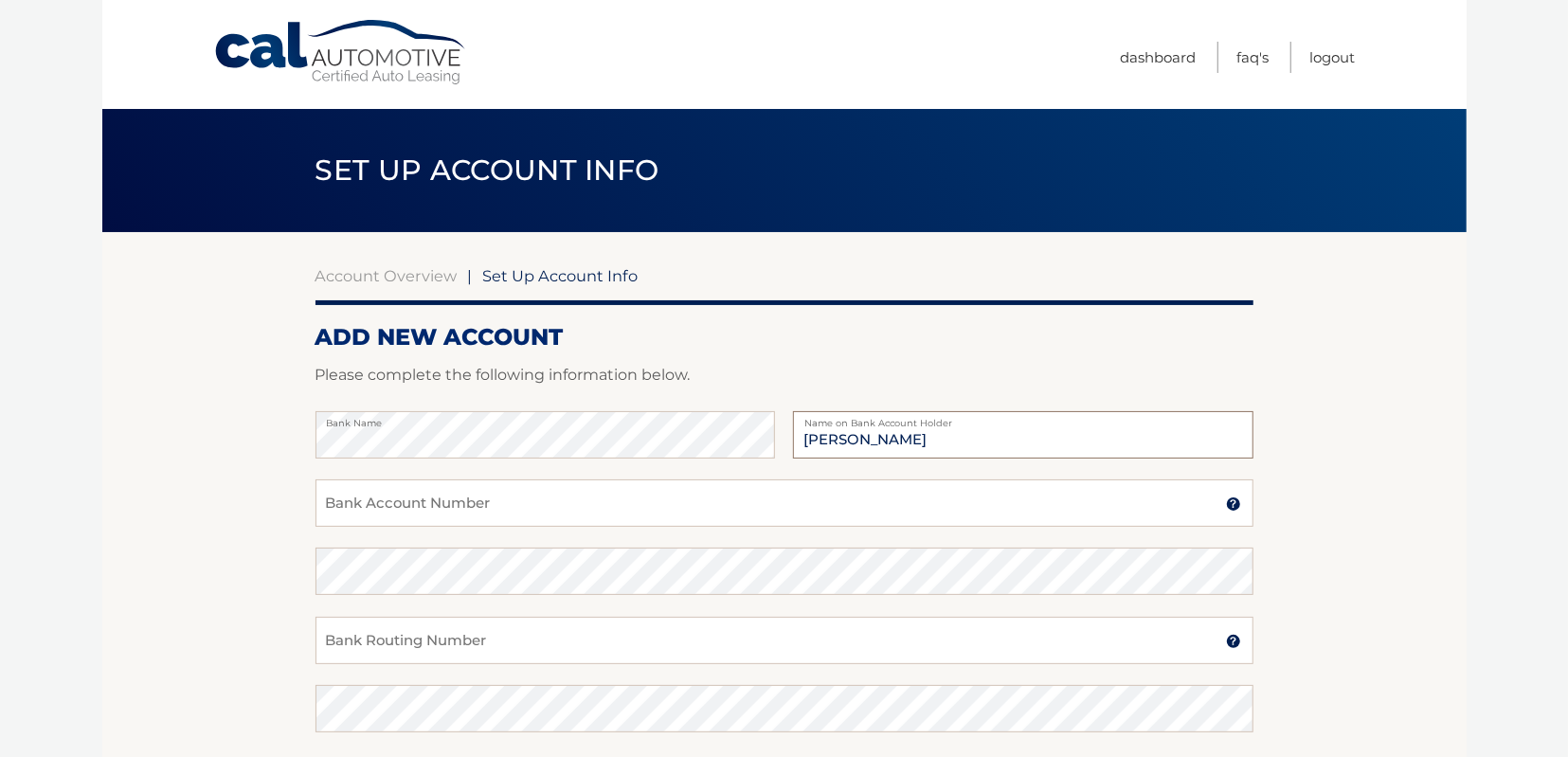
type input "[PERSON_NAME]"
click at [358, 506] on input "Bank Account Number" at bounding box center [784, 503] width 938 height 47
type input "1376004329"
click at [348, 637] on input "Bank Routing Number" at bounding box center [784, 640] width 938 height 47
type input "231372691"
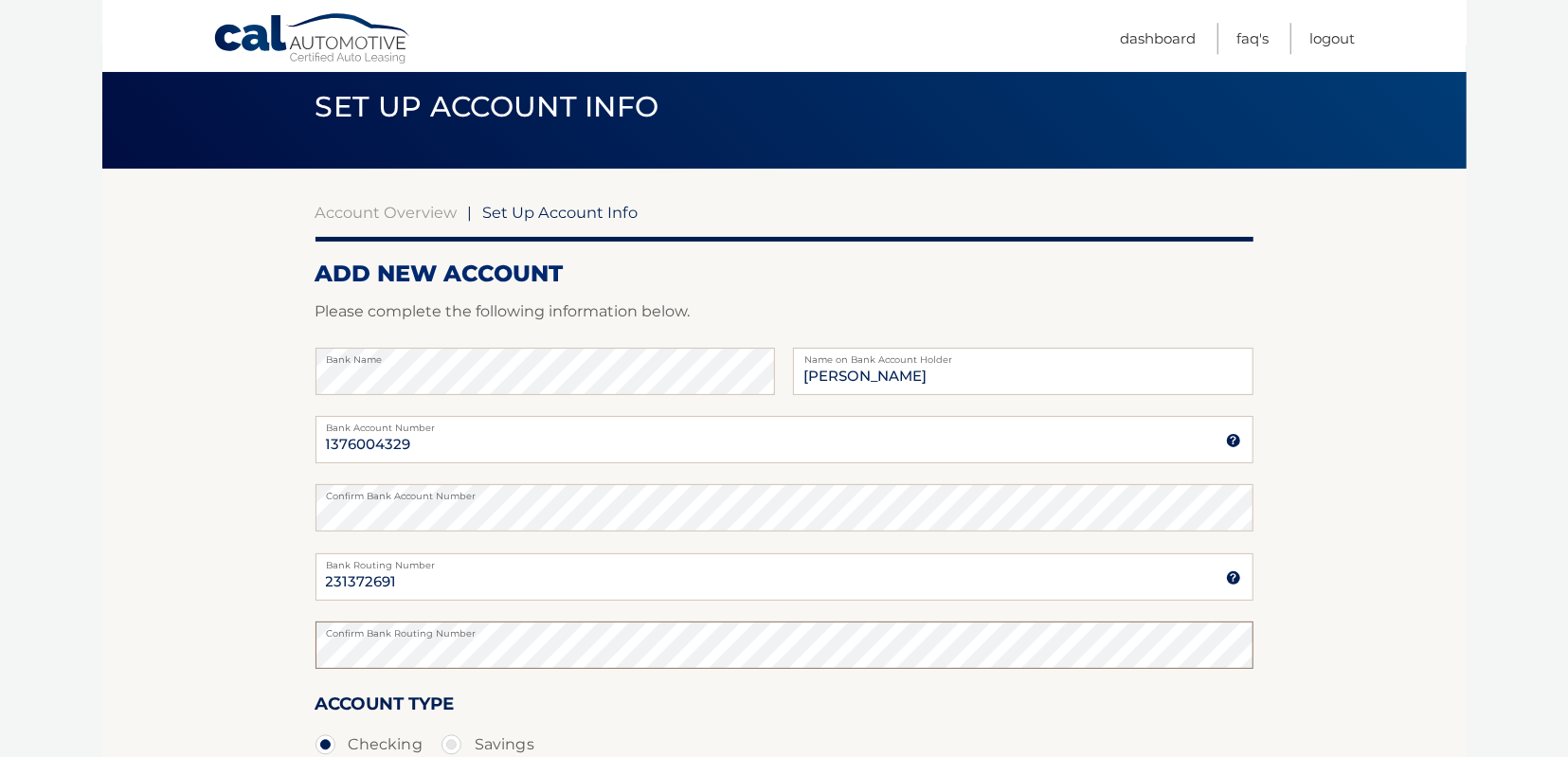
scroll to position [295, 0]
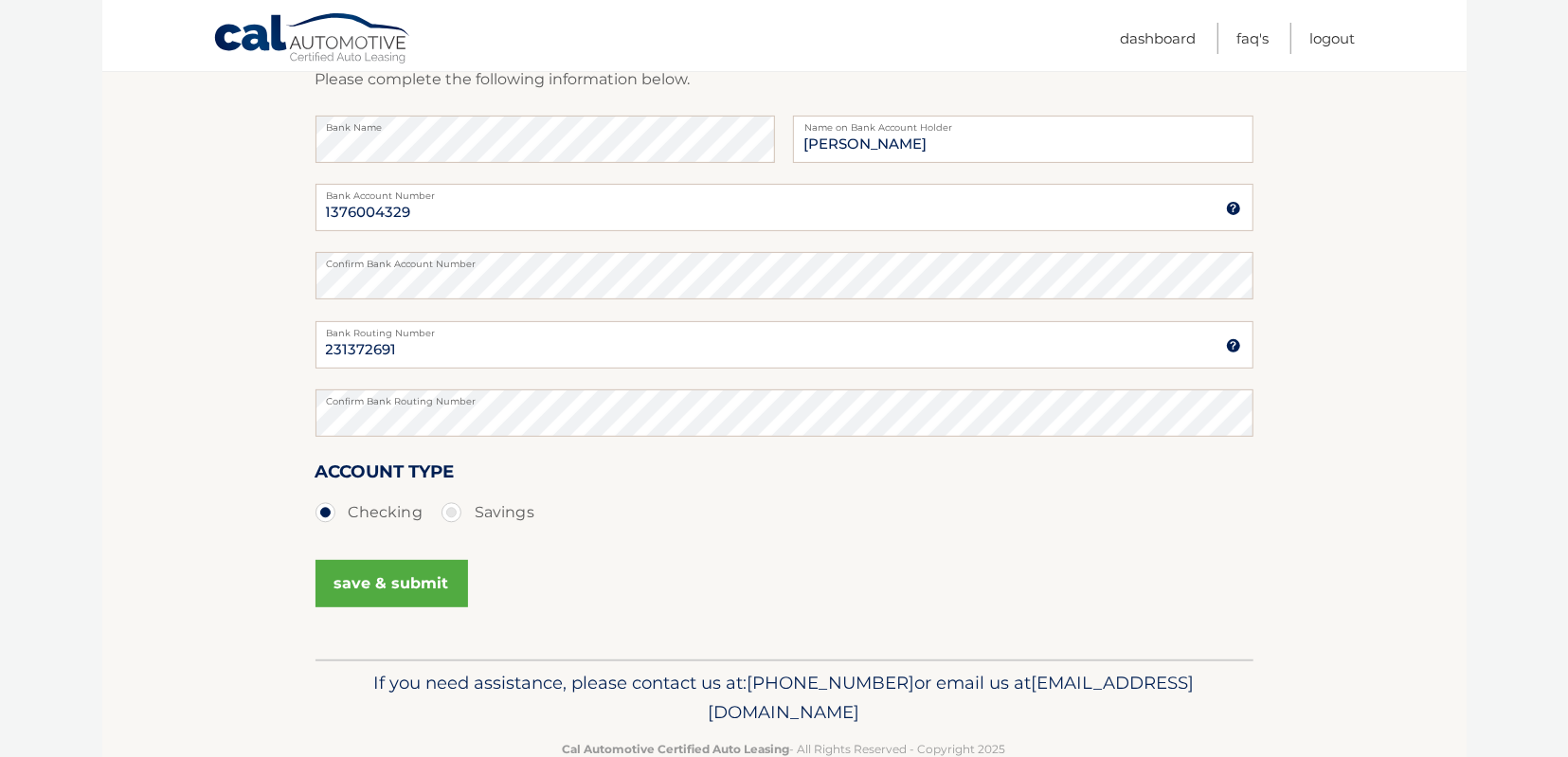
click at [393, 578] on button "save & submit" at bounding box center [392, 583] width 152 height 47
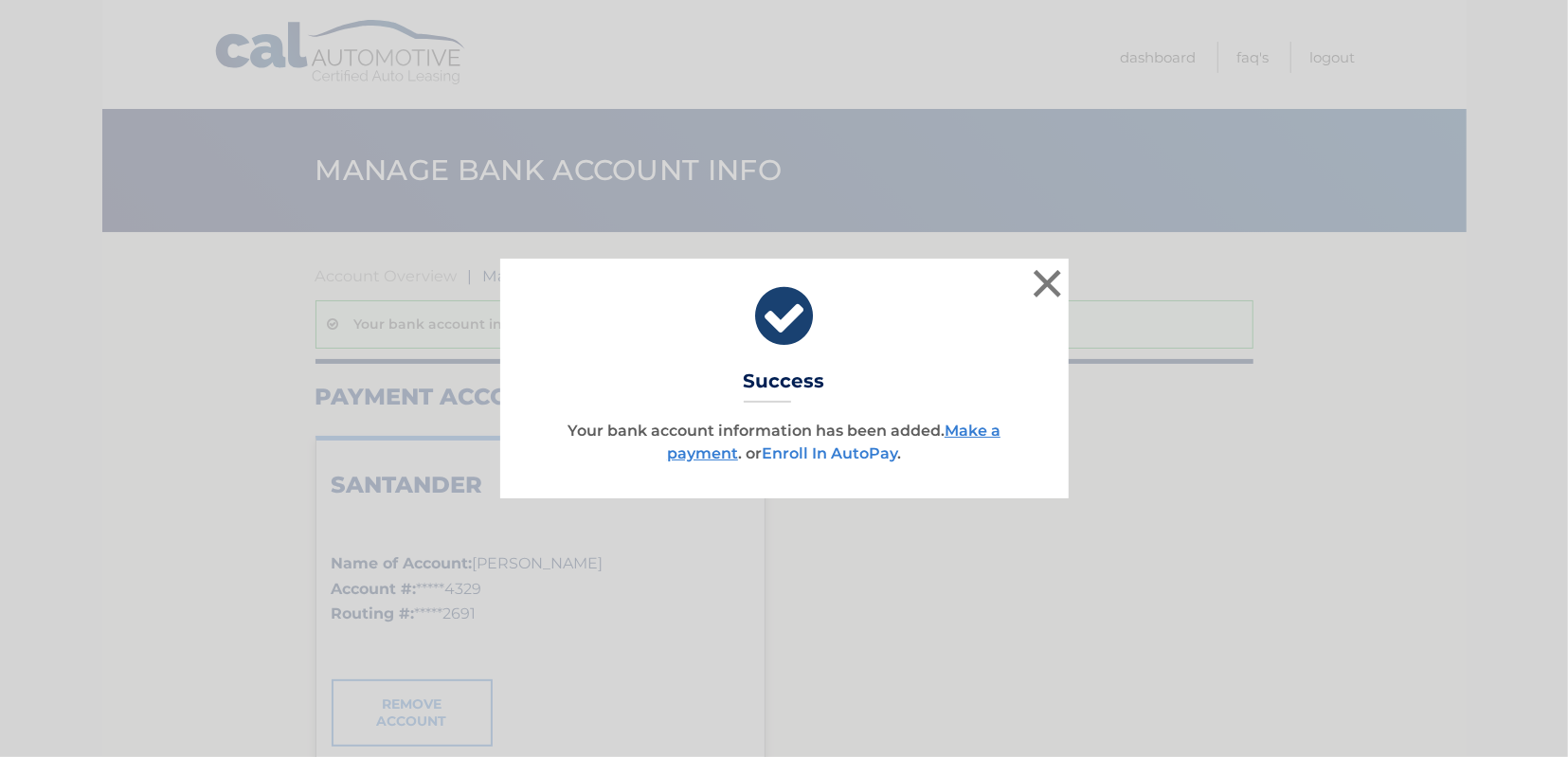
click at [824, 450] on link "Enroll In AutoPay" at bounding box center [829, 453] width 136 height 18
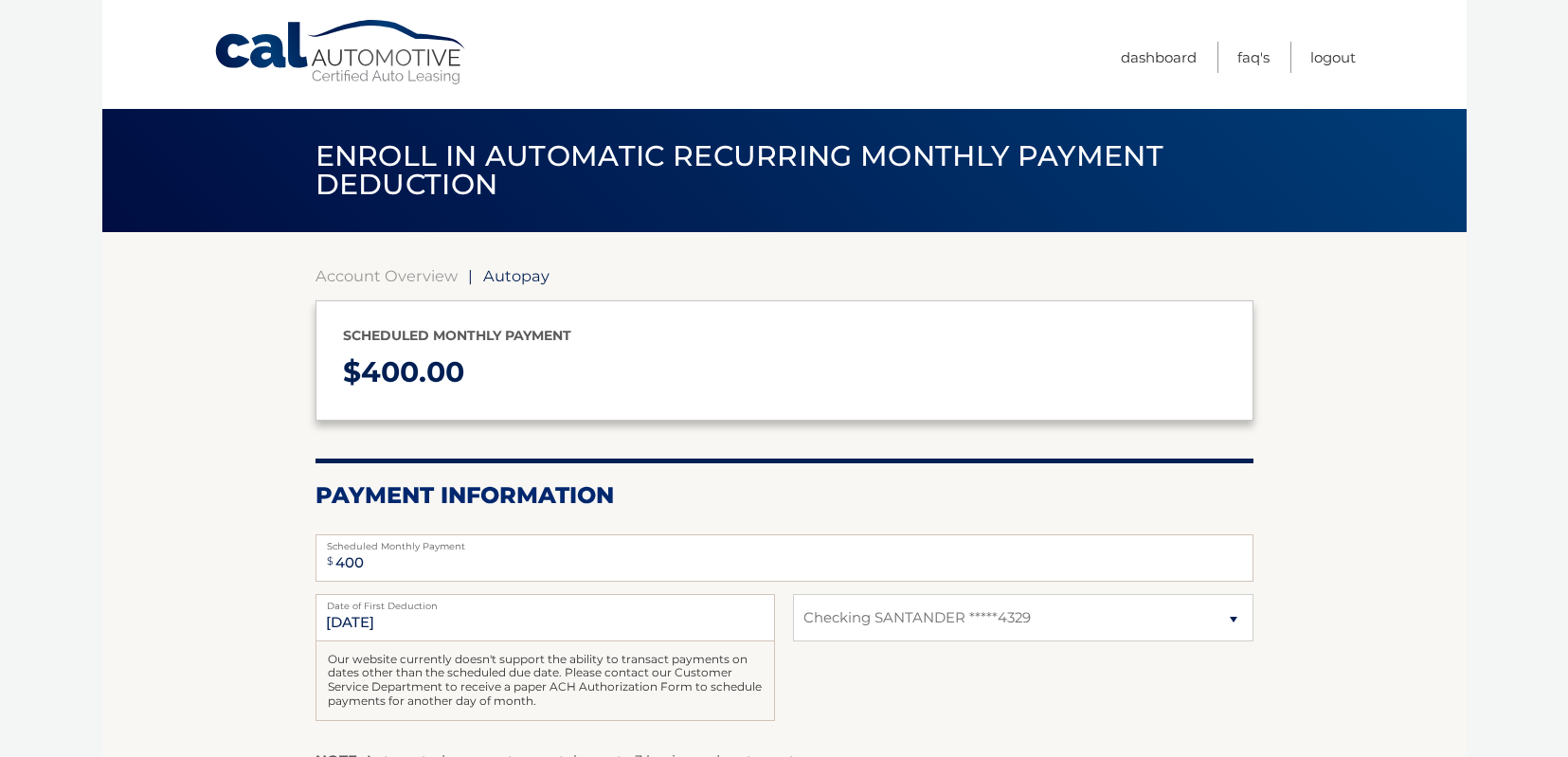
select select "YTY3MzY1NTctYjQyZS00OWI5LTk2MmItNjQwNzkxMjYxYzBh"
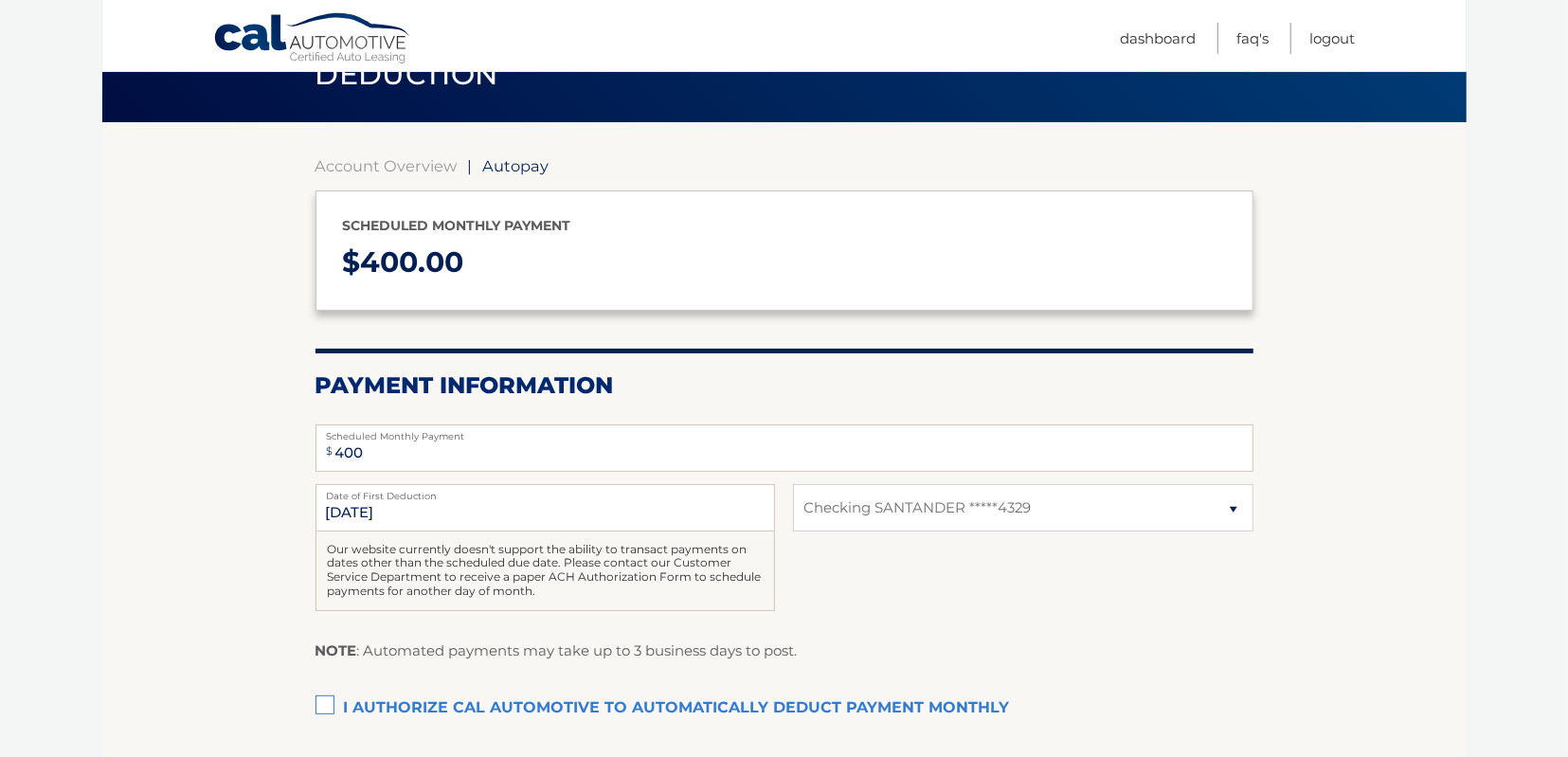
scroll to position [295, 0]
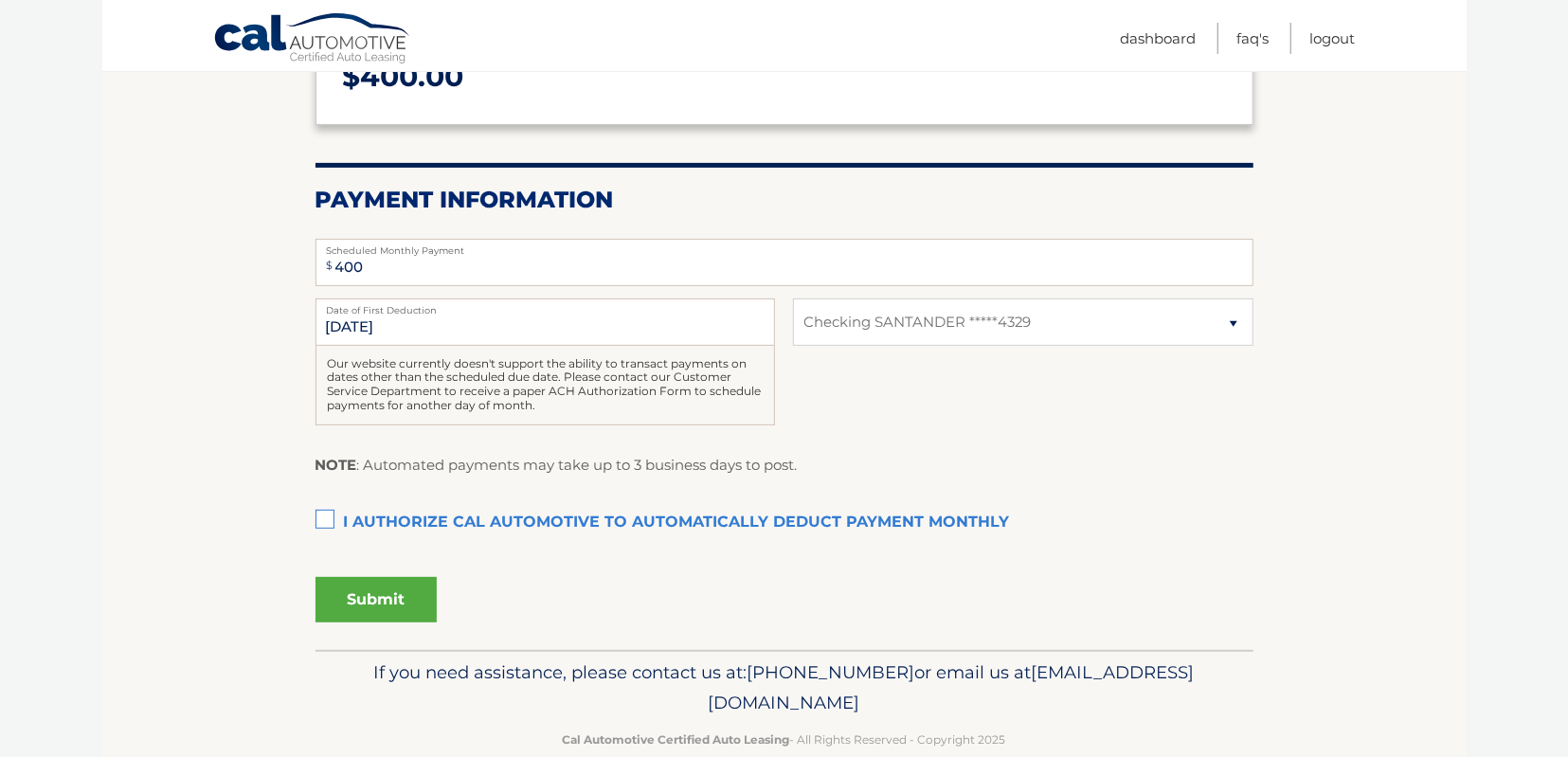
click at [325, 516] on label "I authorize cal automotive to automatically deduct payment monthly This checkbo…" at bounding box center [784, 523] width 938 height 38
click at [0, 0] on input "I authorize cal automotive to automatically deduct payment monthly This checkbo…" at bounding box center [0, 0] width 0 height 0
click at [376, 598] on button "Submit" at bounding box center [376, 599] width 121 height 46
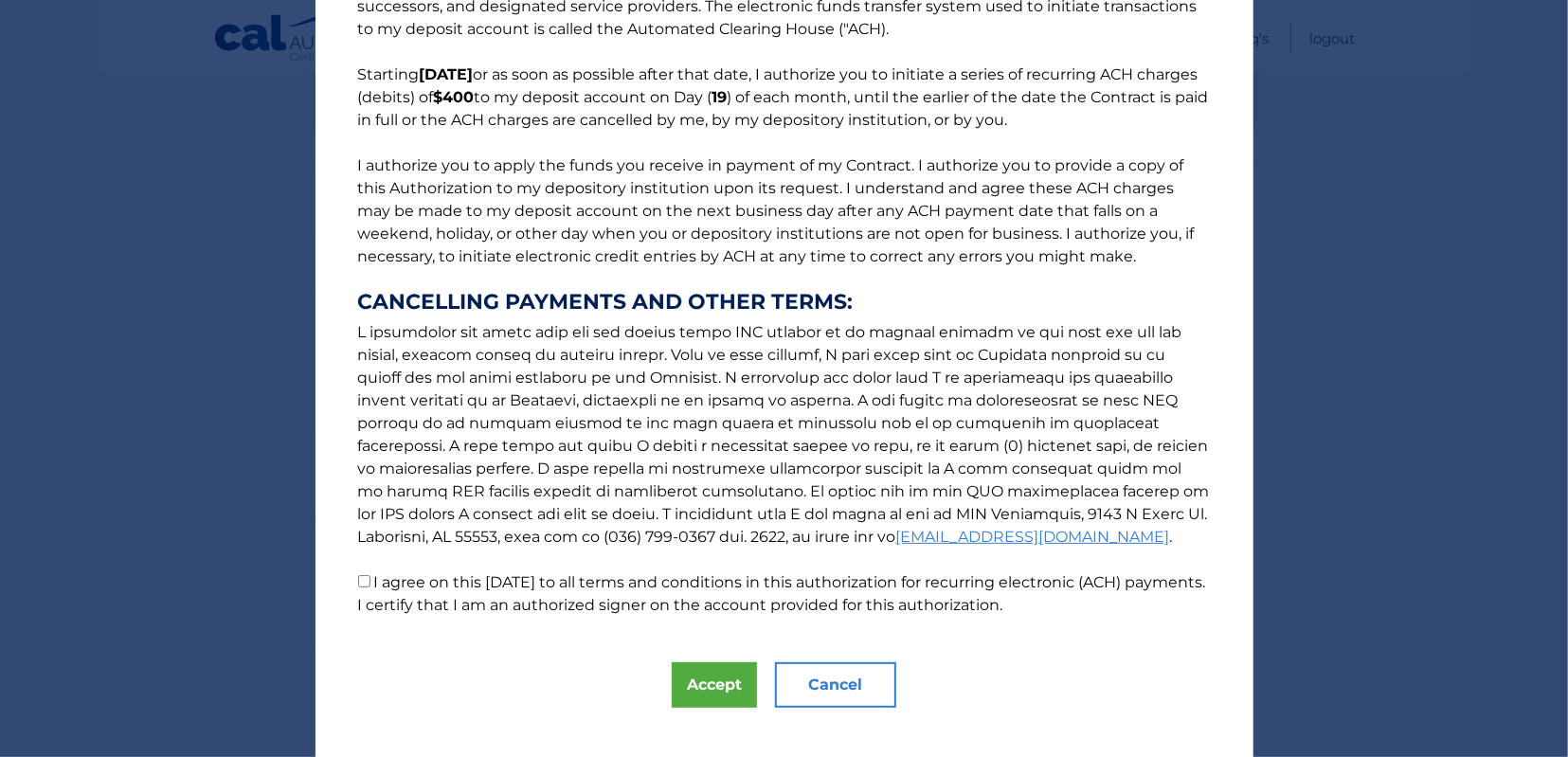
scroll to position [138, 0]
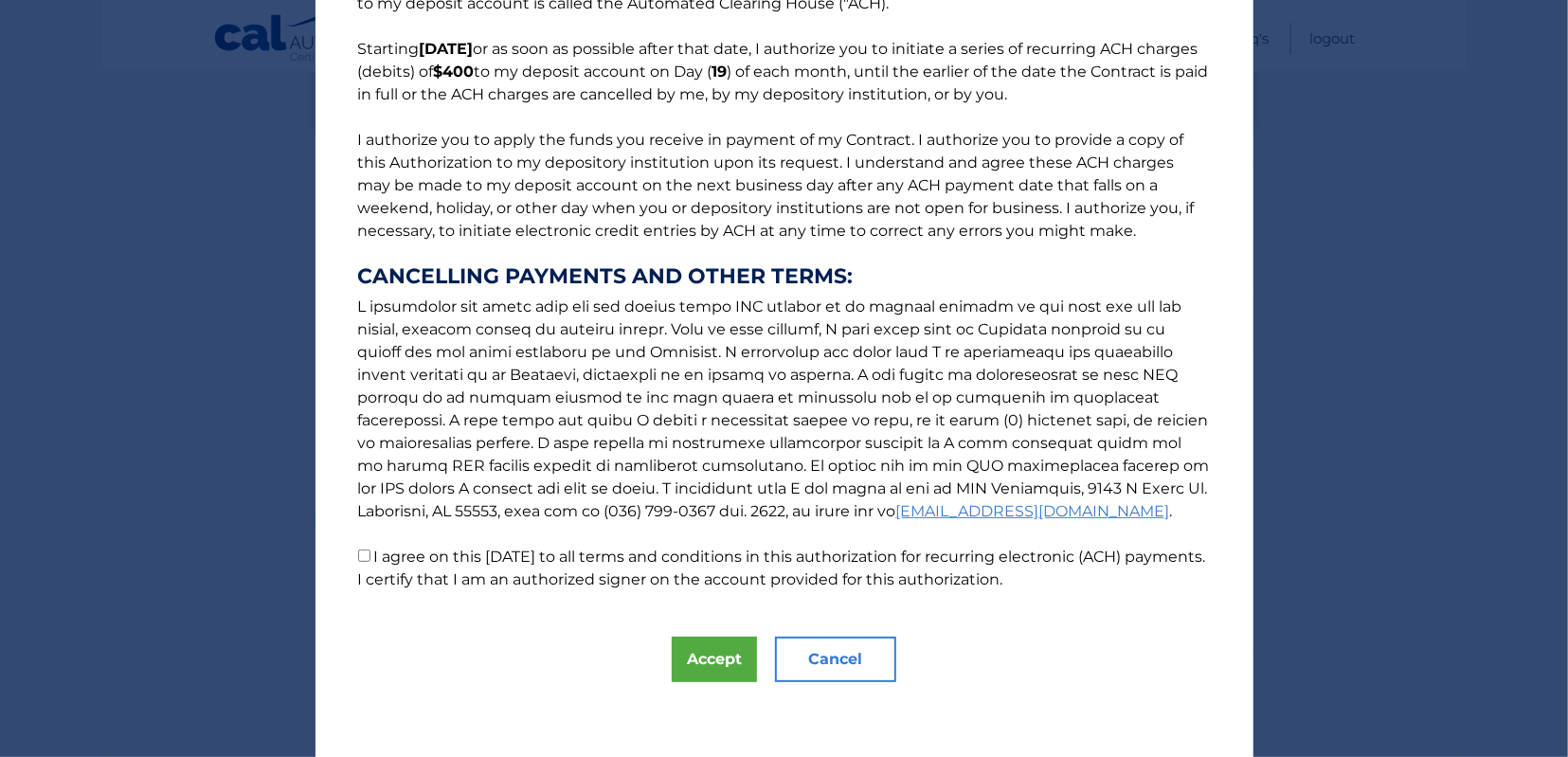
click at [366, 555] on input "I agree on this [DATE] to all terms and conditions in this authorization for re…" at bounding box center [363, 555] width 13 height 13
checkbox input "true"
click at [718, 655] on button "Accept" at bounding box center [713, 659] width 85 height 46
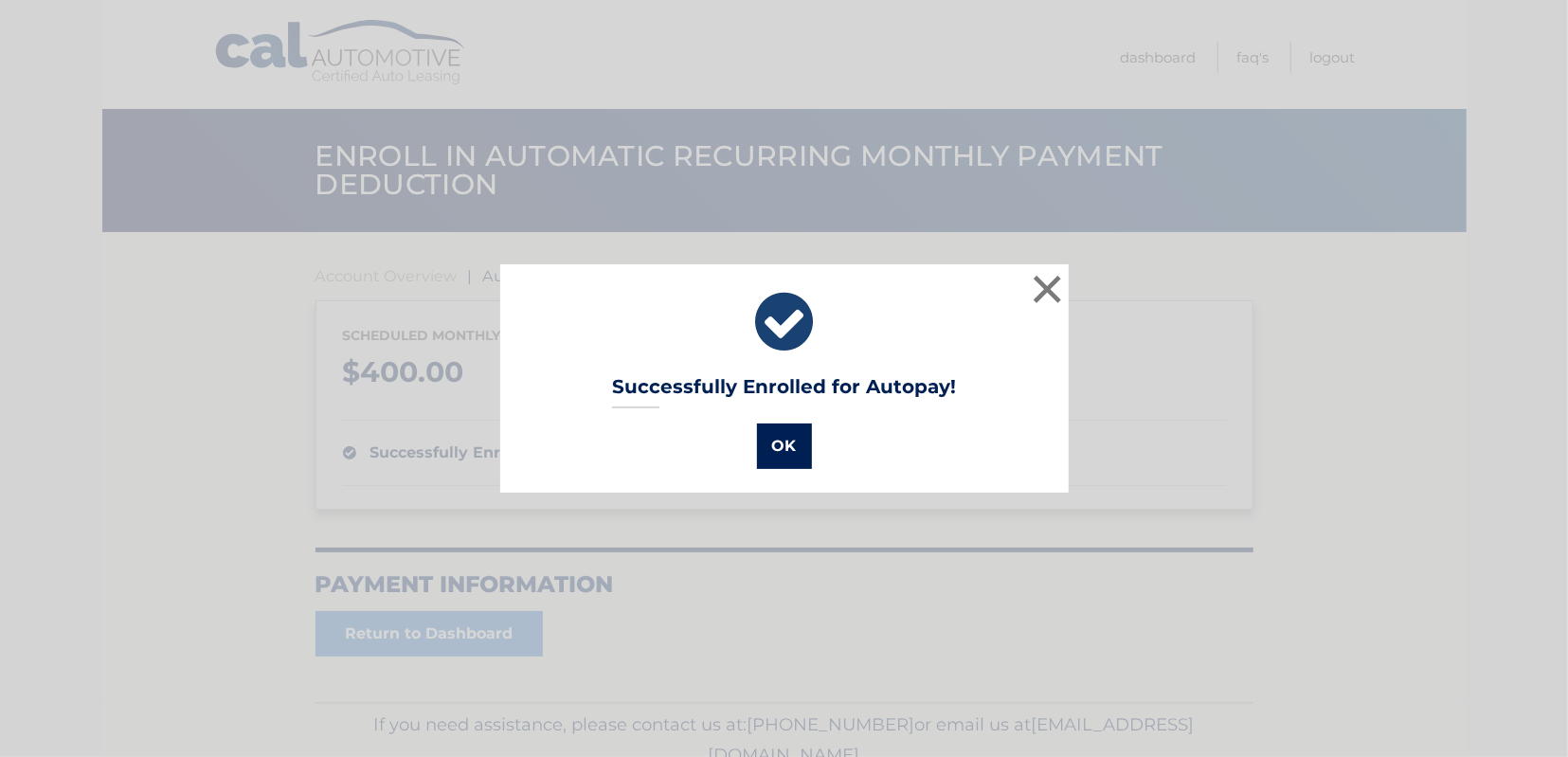
click at [779, 439] on button "OK" at bounding box center [784, 445] width 55 height 46
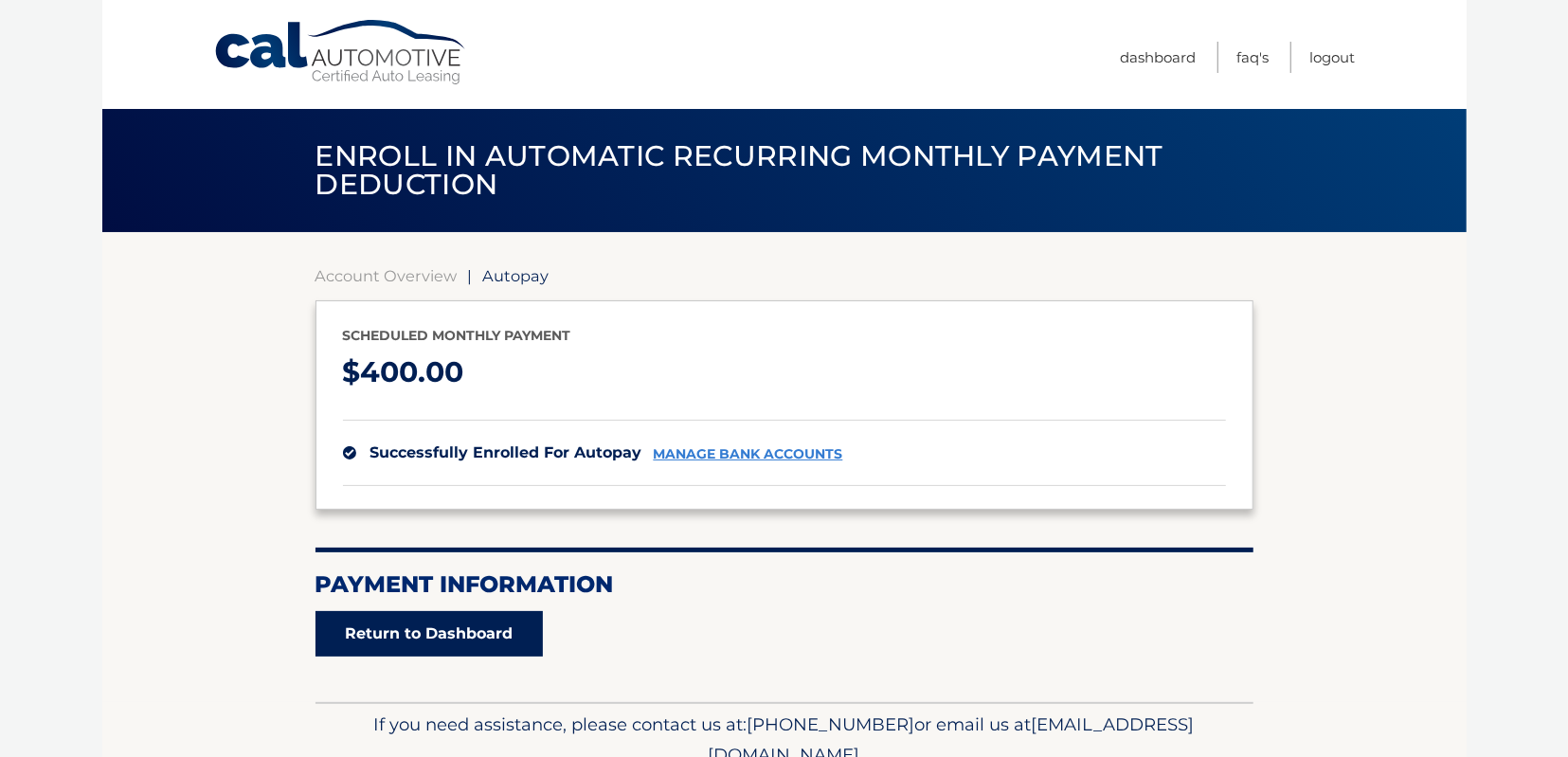
click at [424, 624] on link "Return to Dashboard" at bounding box center [429, 633] width 228 height 46
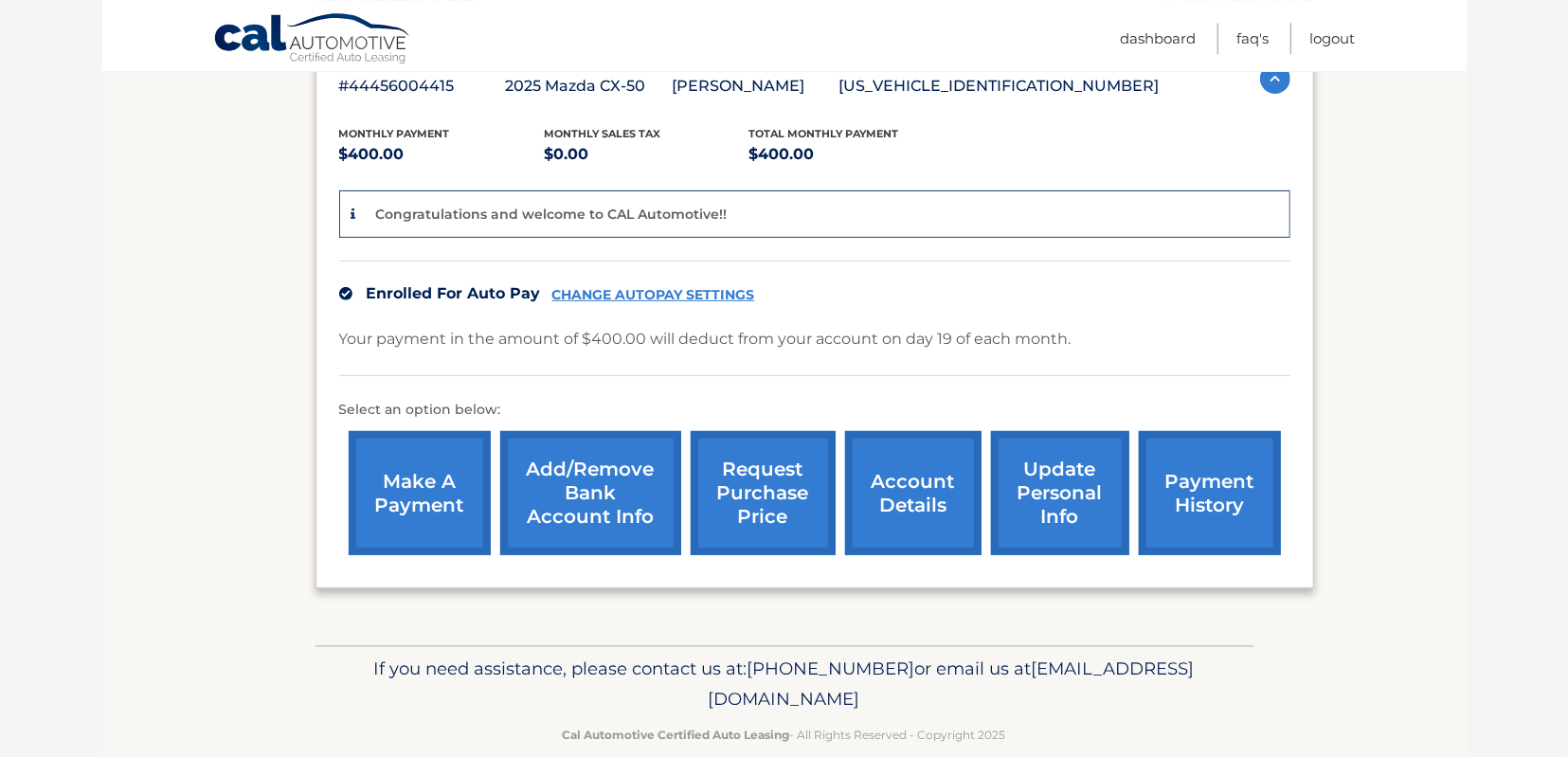
scroll to position [394, 0]
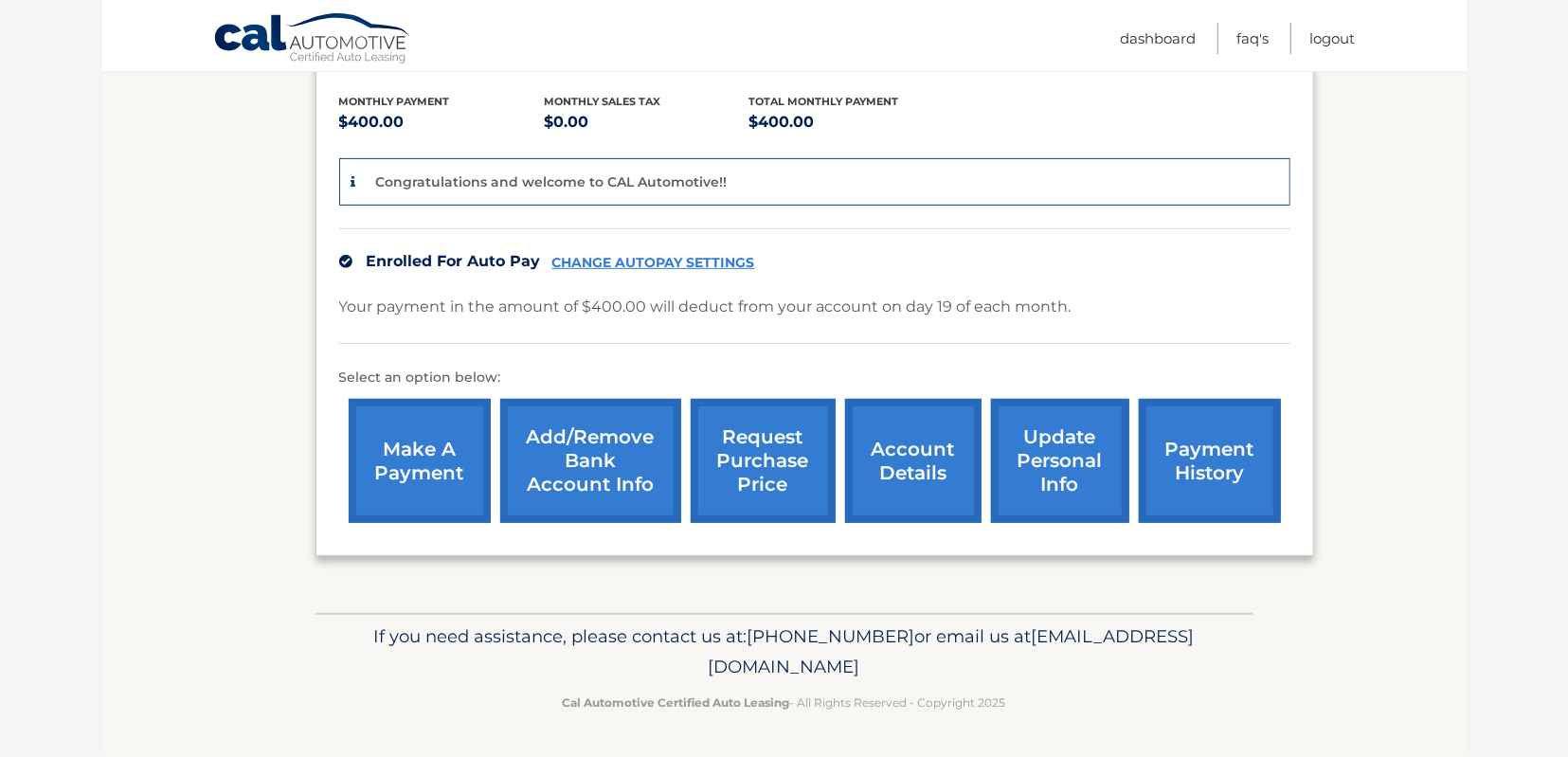
click at [1012, 476] on link "update personal info" at bounding box center [1060, 460] width 139 height 124
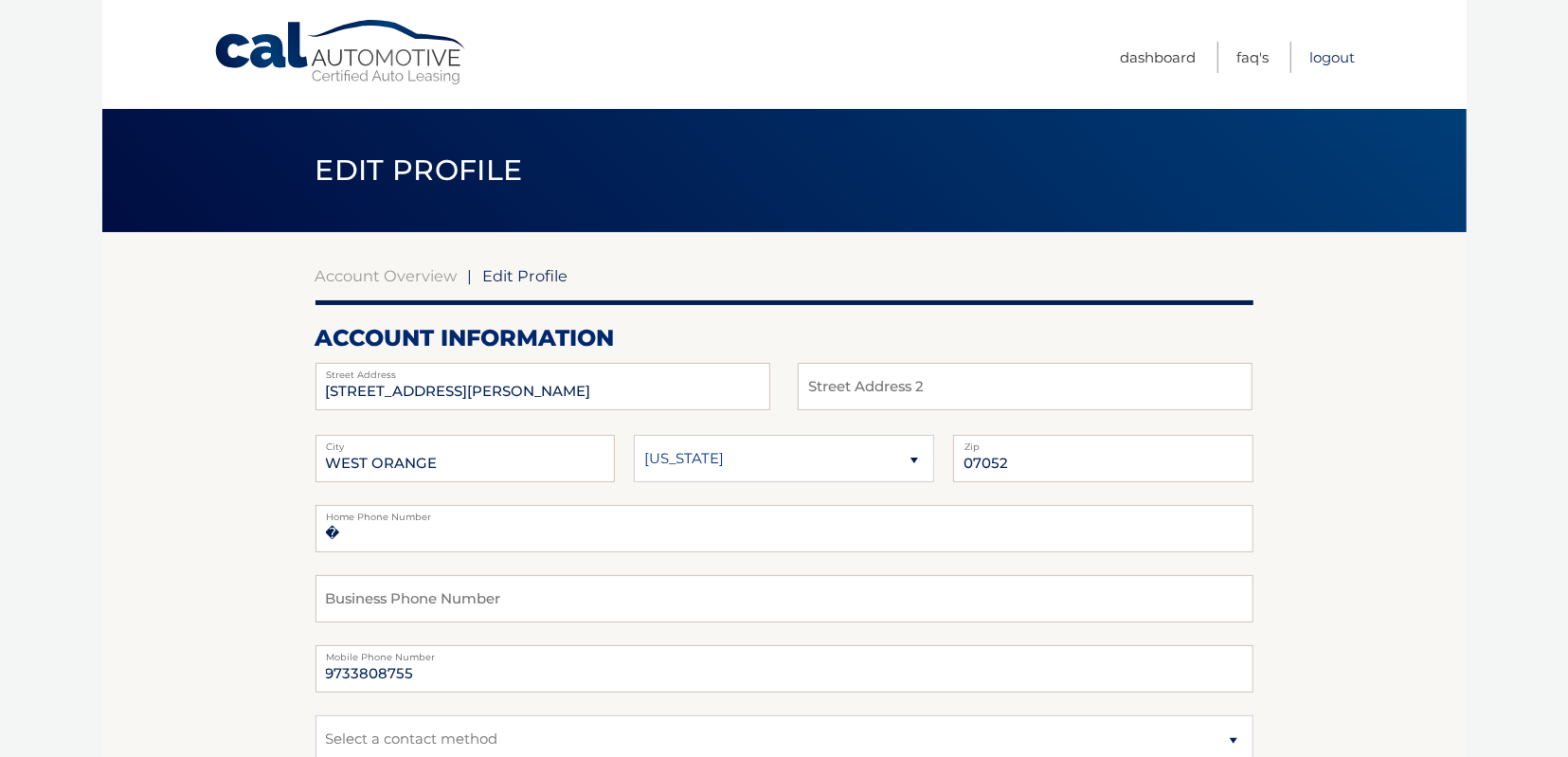
click at [1342, 58] on link "Logout" at bounding box center [1333, 58] width 46 height 31
